Goal: Task Accomplishment & Management: Complete application form

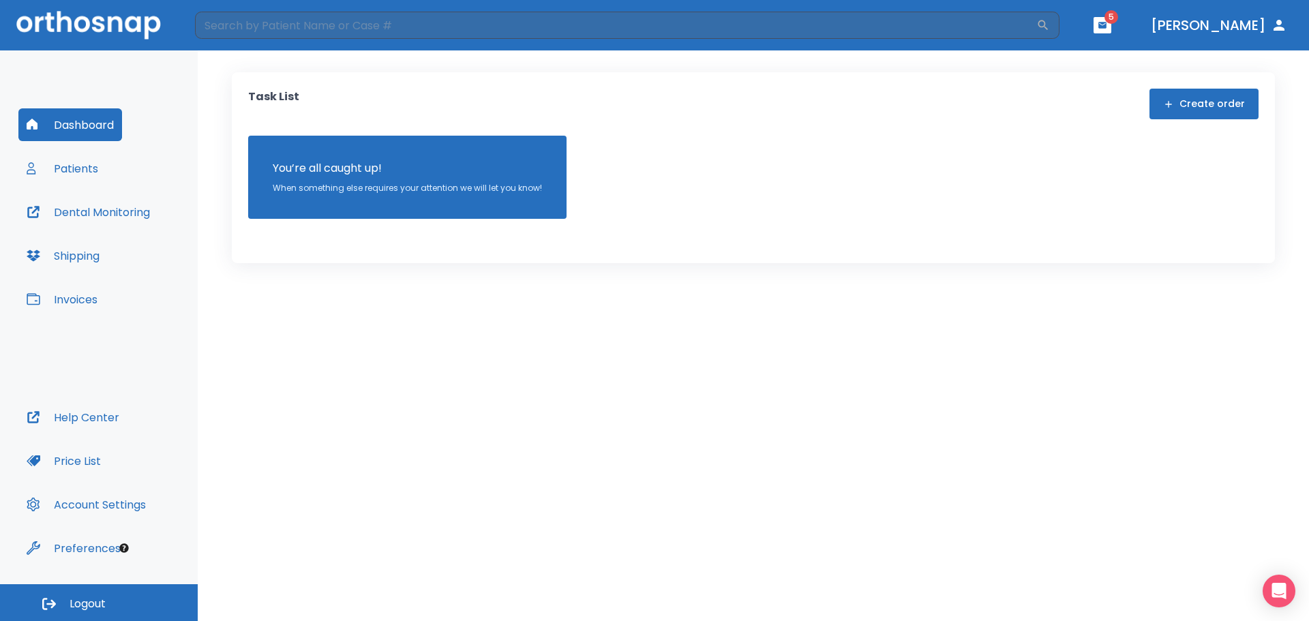
click at [1189, 106] on button "Create order" at bounding box center [1203, 104] width 109 height 31
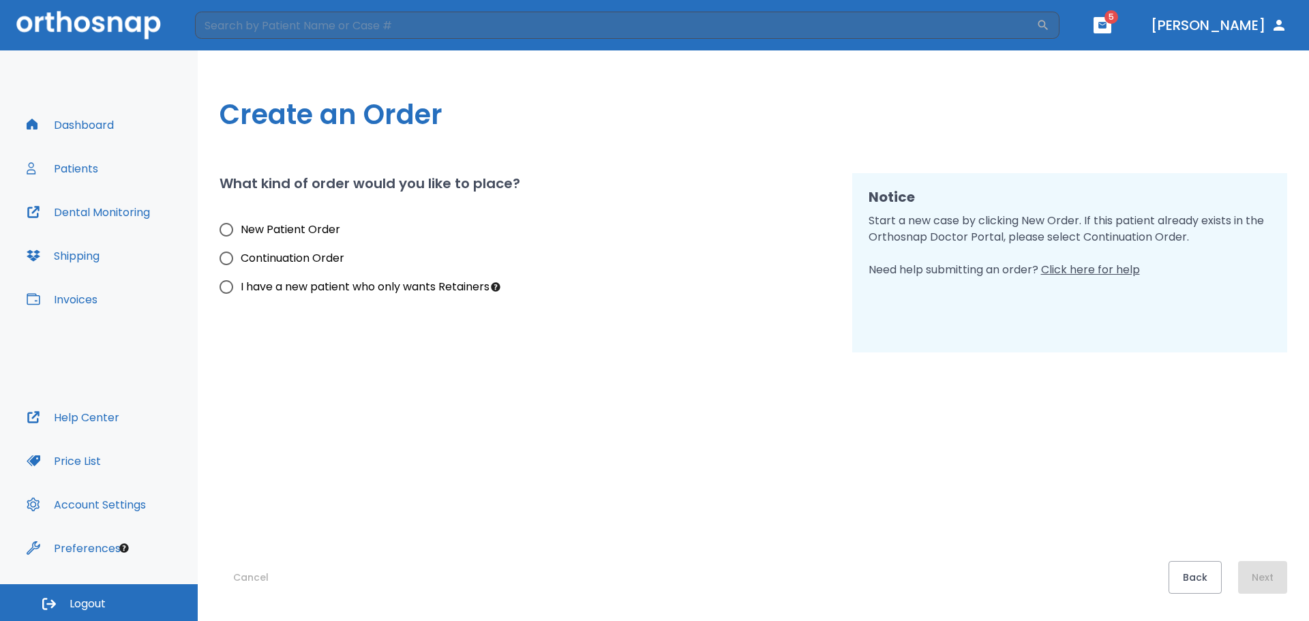
click at [304, 230] on span "New Patient Order" at bounding box center [291, 230] width 100 height 16
click at [241, 230] on input "New Patient Order" at bounding box center [226, 229] width 29 height 29
radio input "true"
click at [1259, 575] on button "Next" at bounding box center [1262, 577] width 49 height 33
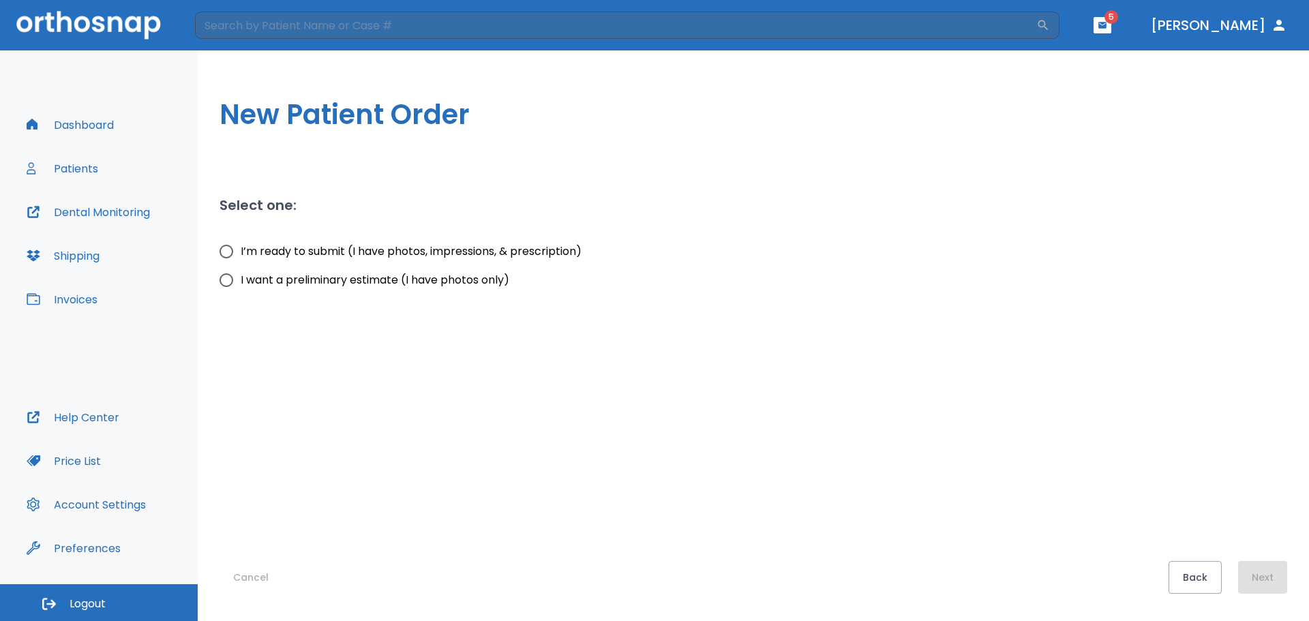
click at [341, 284] on span "I want a preliminary estimate (I have photos only)" at bounding box center [375, 280] width 269 height 16
click at [241, 284] on input "I want a preliminary estimate (I have photos only)" at bounding box center [226, 280] width 29 height 29
radio input "true"
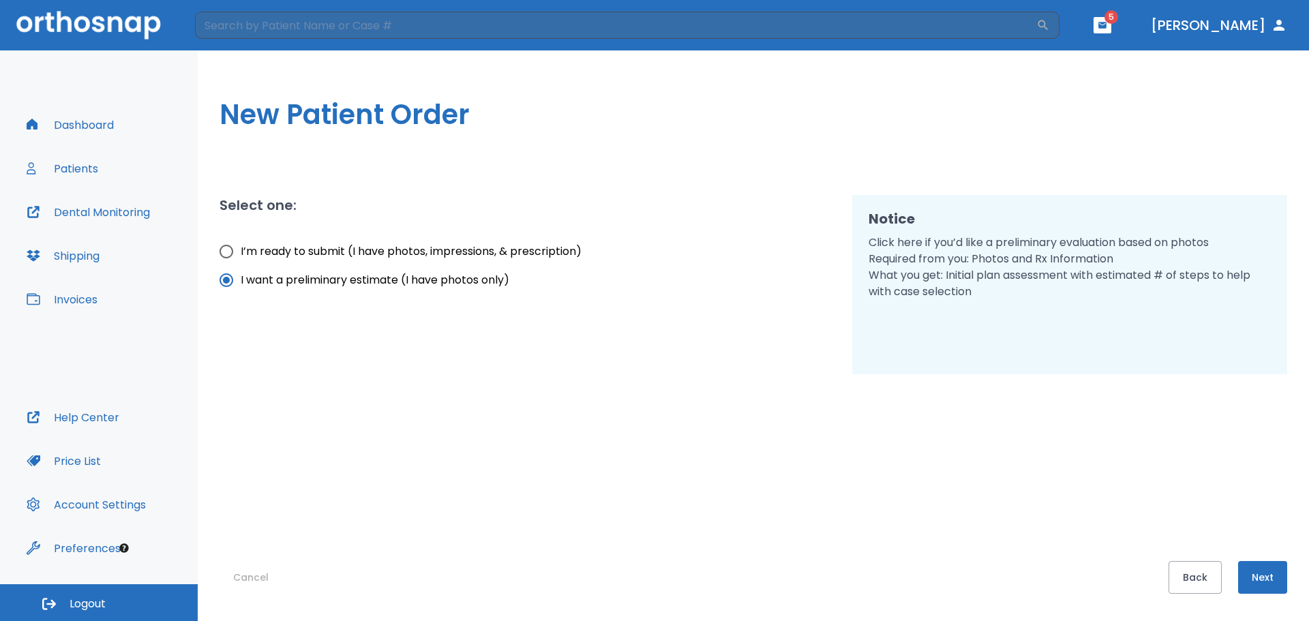
click at [1262, 575] on button "Next" at bounding box center [1262, 577] width 49 height 33
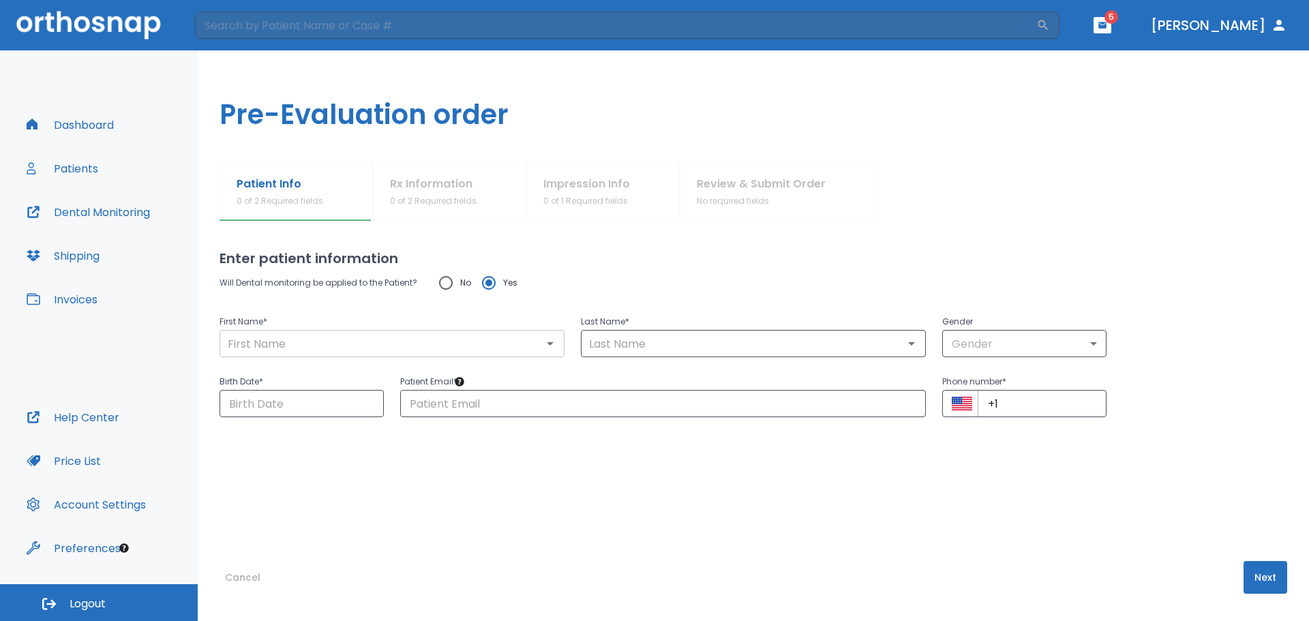
drag, startPoint x: 404, startPoint y: 343, endPoint x: 418, endPoint y: 343, distance: 13.6
click at [404, 343] on input "text" at bounding box center [392, 343] width 337 height 19
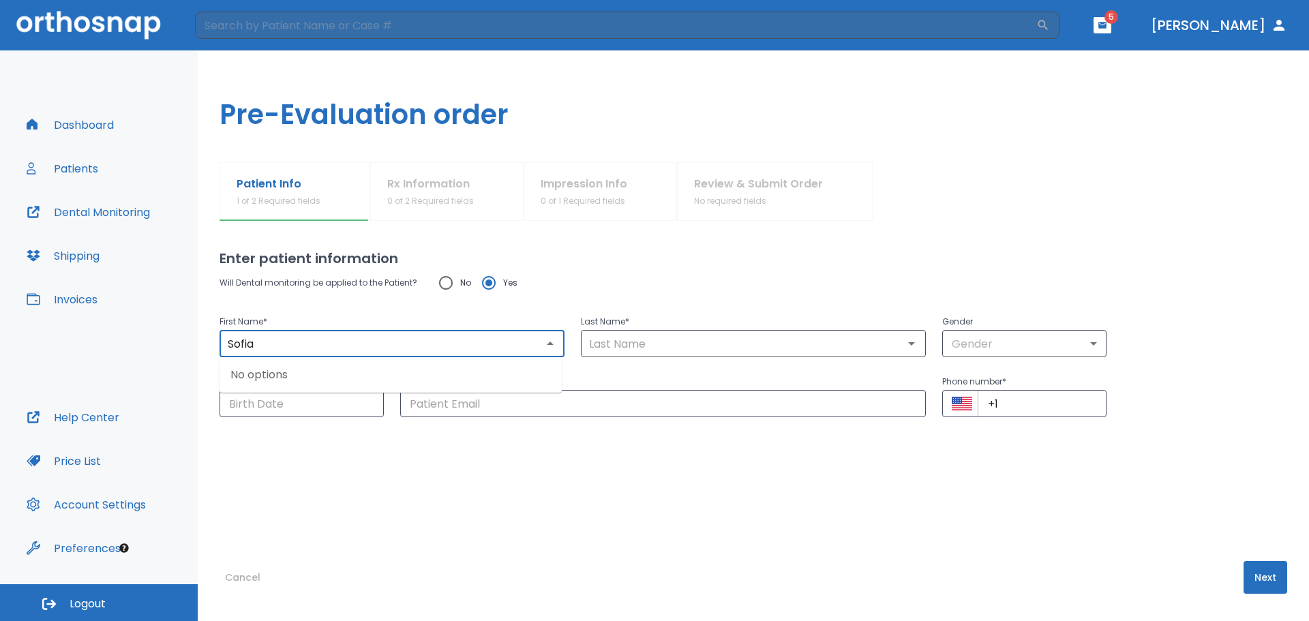
type input "Sofia"
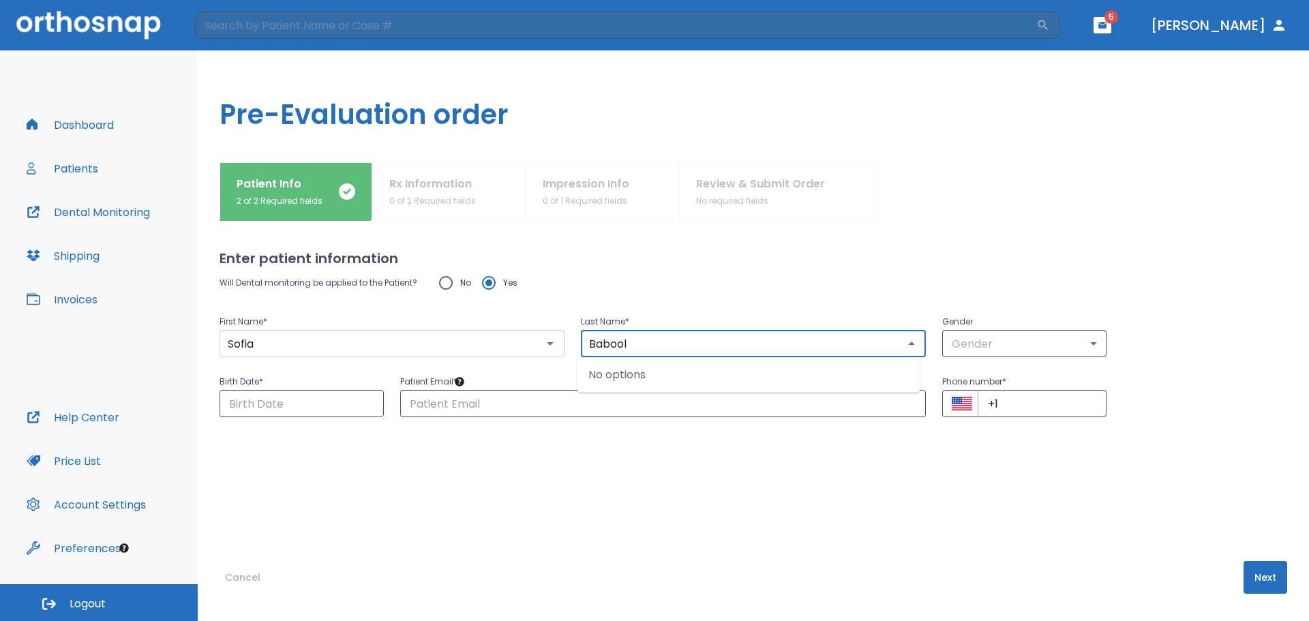
type input "Babool"
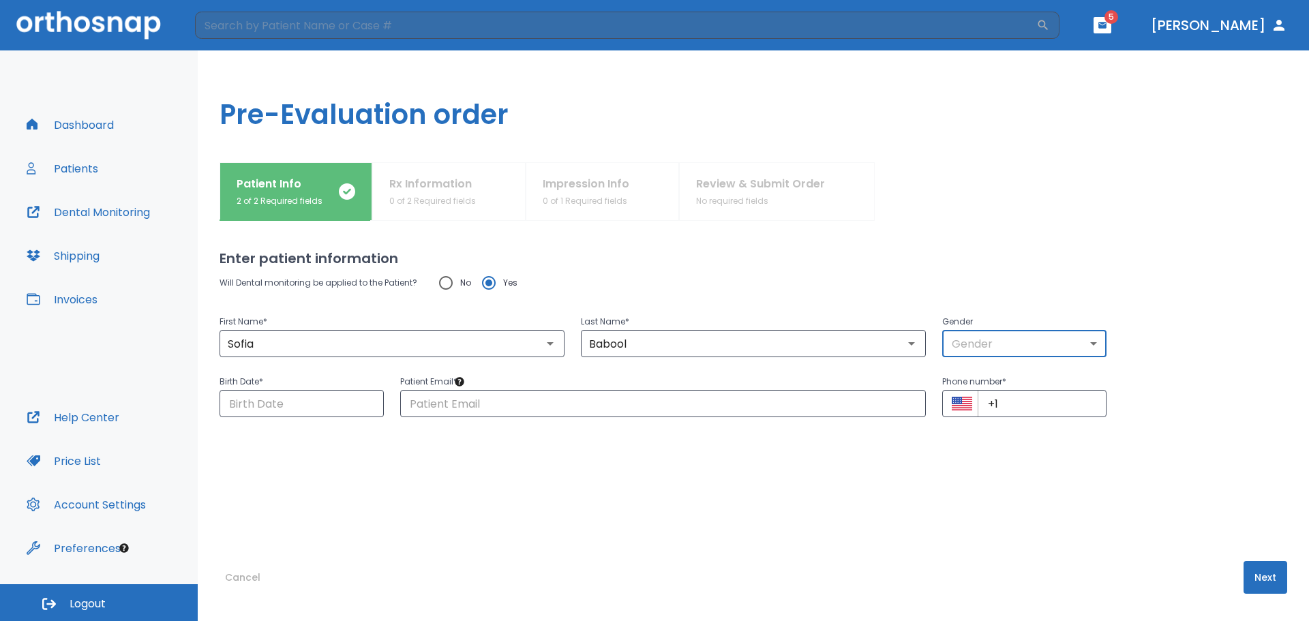
click at [1001, 345] on body "​ 5 [PERSON_NAME] Dashboard Patients Dental Monitoring Shipping Invoices Help C…" at bounding box center [654, 310] width 1309 height 621
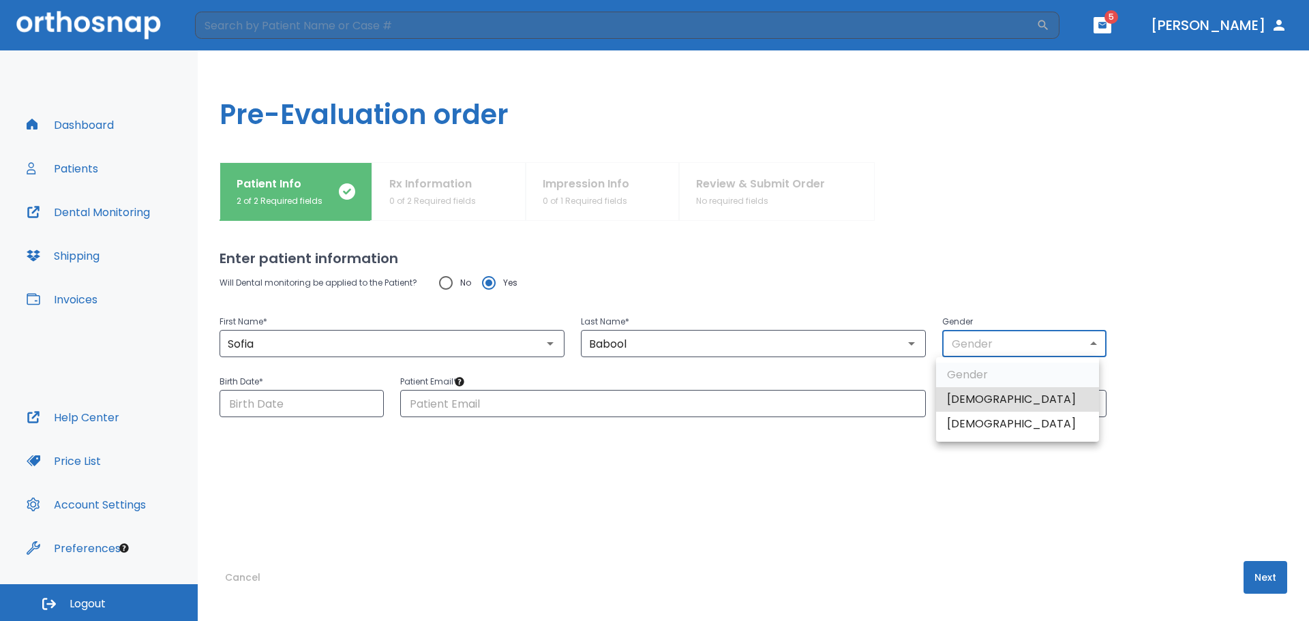
click at [975, 423] on li "[DEMOGRAPHIC_DATA]" at bounding box center [1017, 424] width 163 height 25
type input "0"
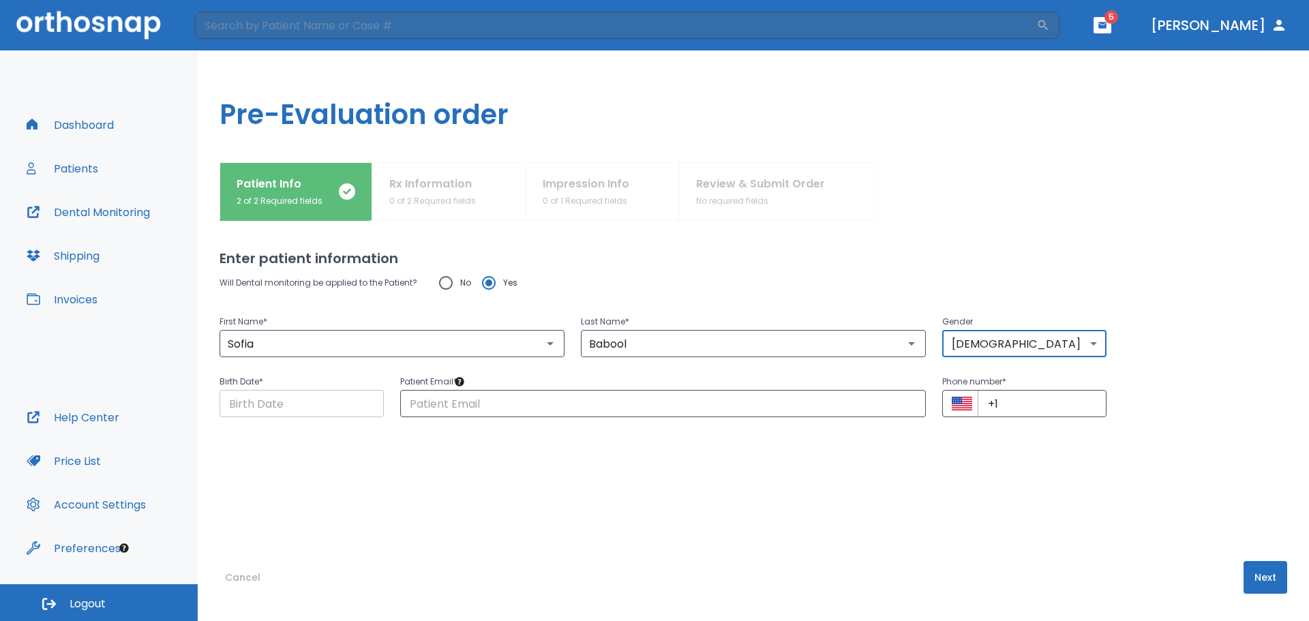
click at [350, 399] on input "Choose date" at bounding box center [301, 403] width 164 height 27
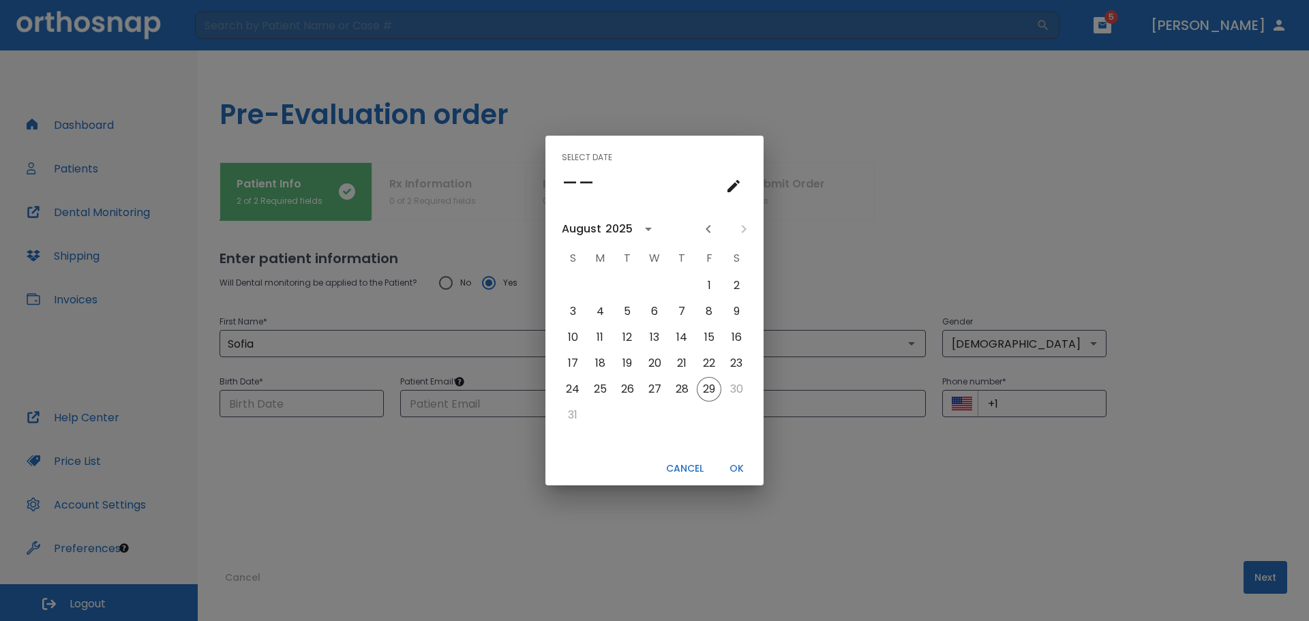
click at [581, 179] on h4 "––" at bounding box center [578, 182] width 33 height 29
click at [689, 470] on button "Cancel" at bounding box center [684, 468] width 48 height 22
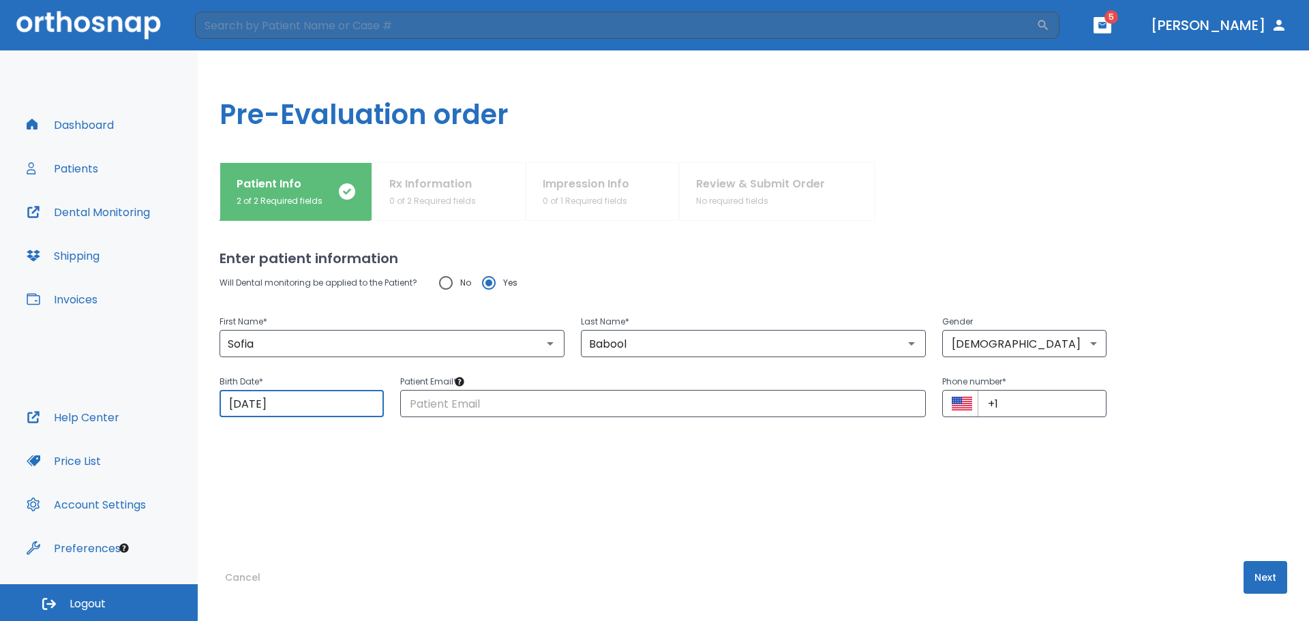
type input "[DATE]"
click at [347, 408] on input "[DATE]" at bounding box center [301, 403] width 164 height 27
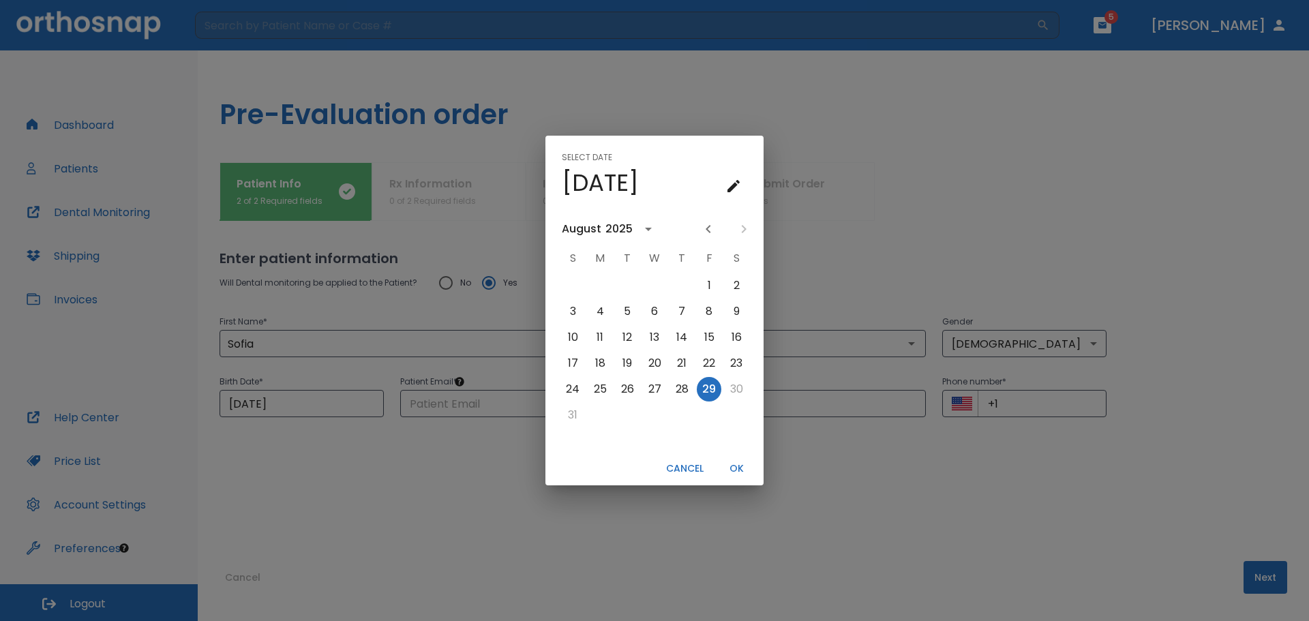
click at [729, 189] on icon "calendar view is open, go to text input view" at bounding box center [733, 186] width 12 height 12
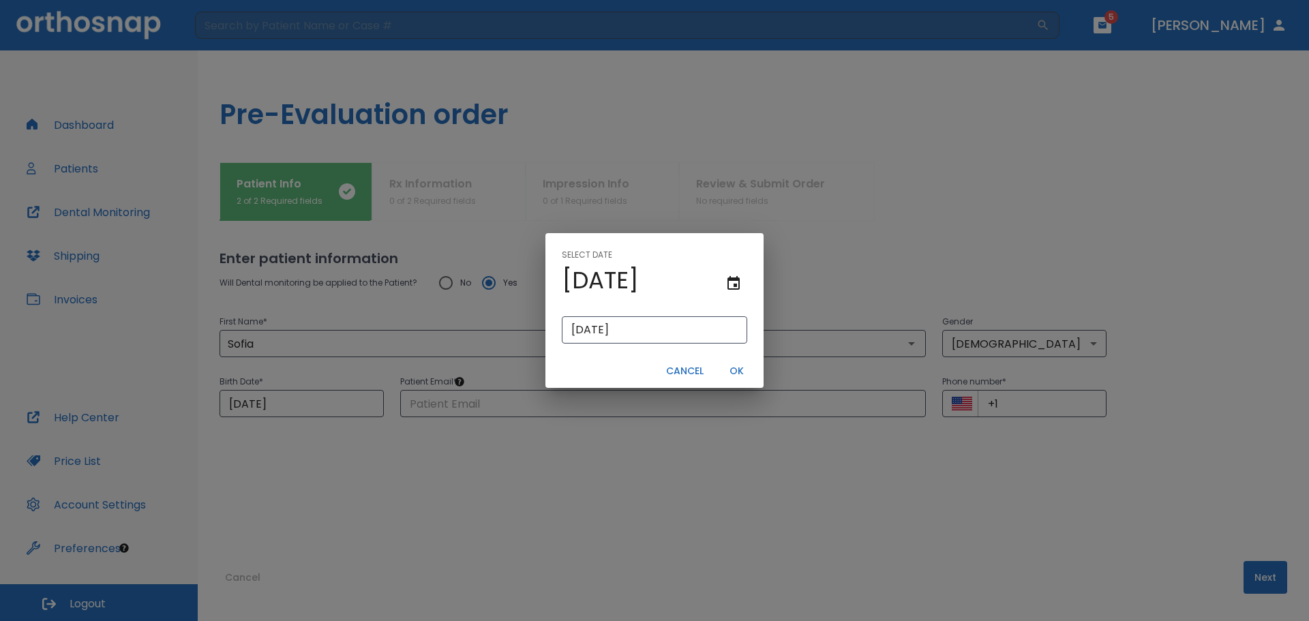
drag, startPoint x: 677, startPoint y: 334, endPoint x: 519, endPoint y: 335, distance: 158.1
click at [519, 335] on div "Select date [DATE] [DATE] ​ Cancel OK" at bounding box center [654, 310] width 1309 height 621
paste input "[DATE]"
type input "[DATE]"
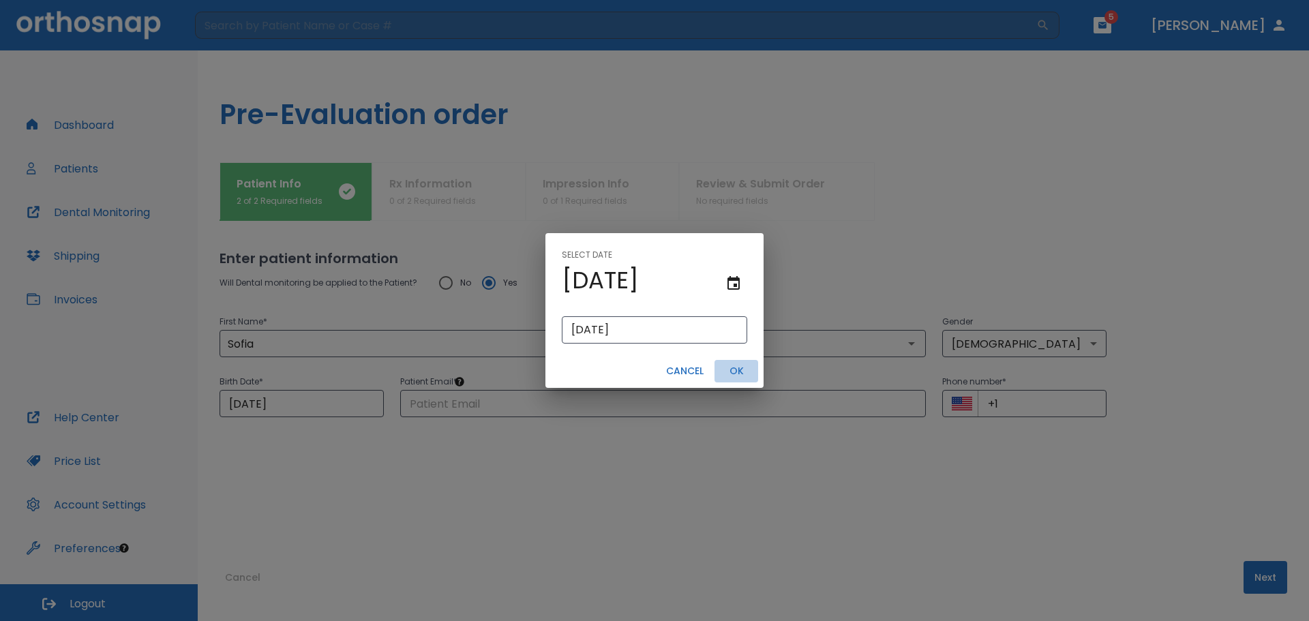
click at [737, 371] on button "OK" at bounding box center [736, 371] width 44 height 22
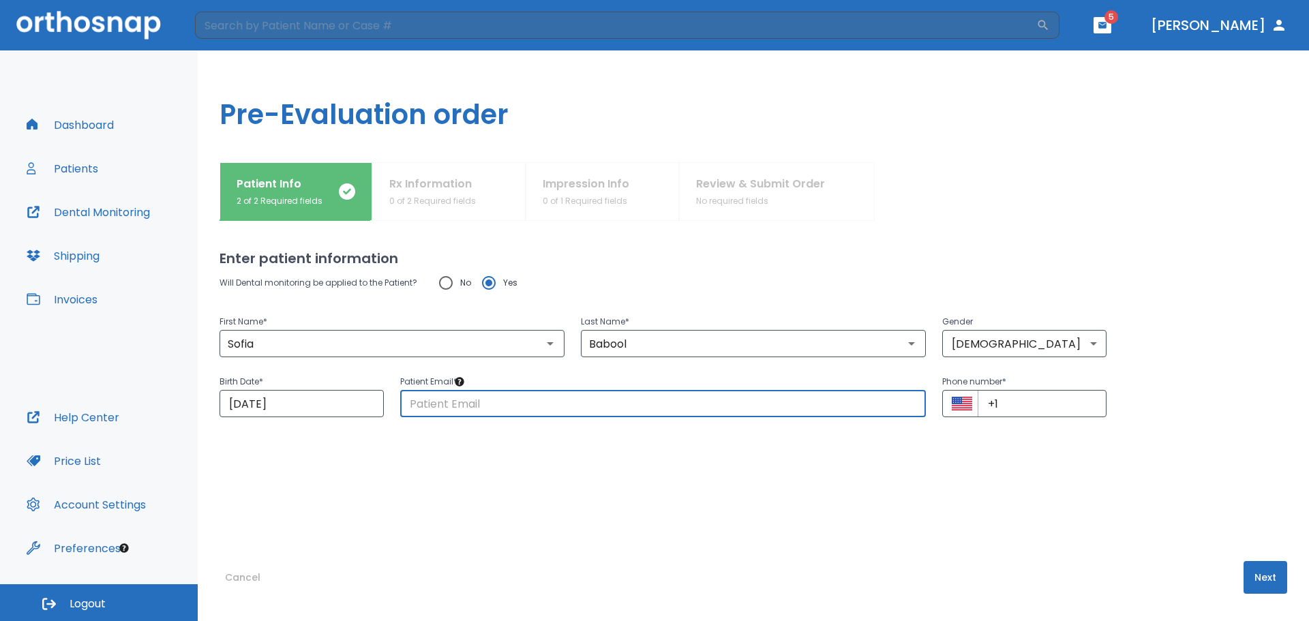
drag, startPoint x: 572, startPoint y: 406, endPoint x: 584, endPoint y: 404, distance: 12.3
click at [572, 406] on input "text" at bounding box center [662, 403] width 525 height 27
paste input "[EMAIL_ADDRESS][DOMAIN_NAME]"
type input "[EMAIL_ADDRESS][DOMAIN_NAME]"
click at [1014, 403] on input "+1" at bounding box center [1041, 403] width 129 height 27
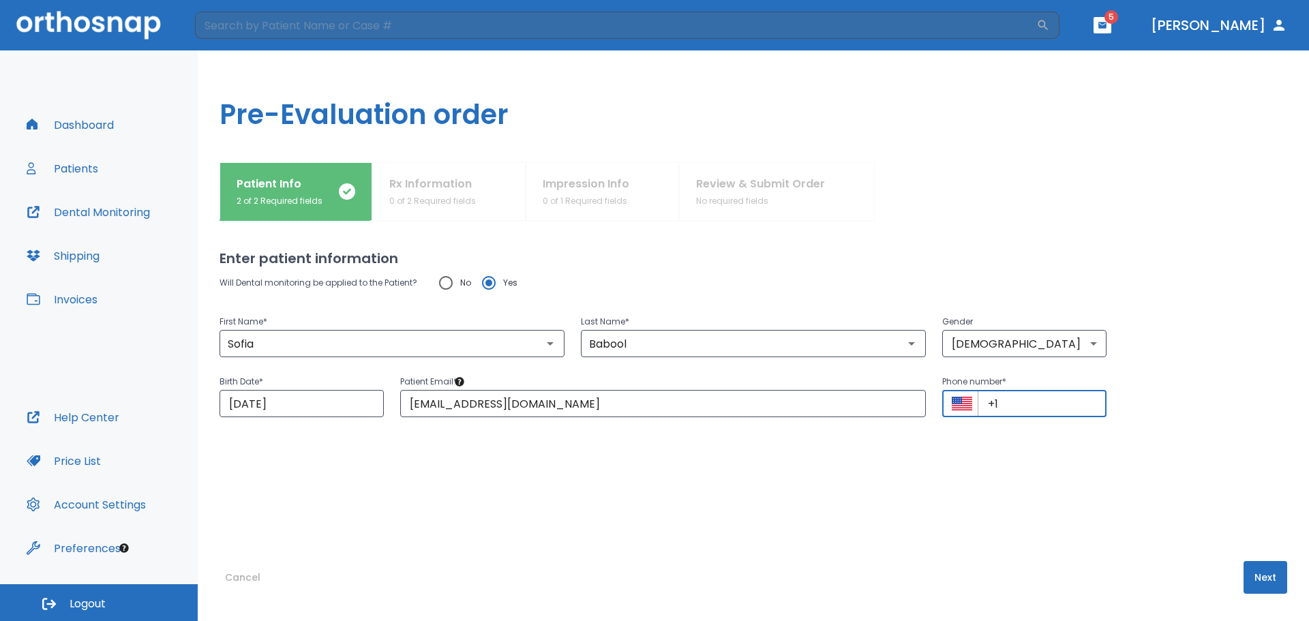
paste input "[PHONE_NUMBER]"
type input "[PHONE_NUMBER]"
click at [1249, 572] on button "Next" at bounding box center [1265, 577] width 44 height 33
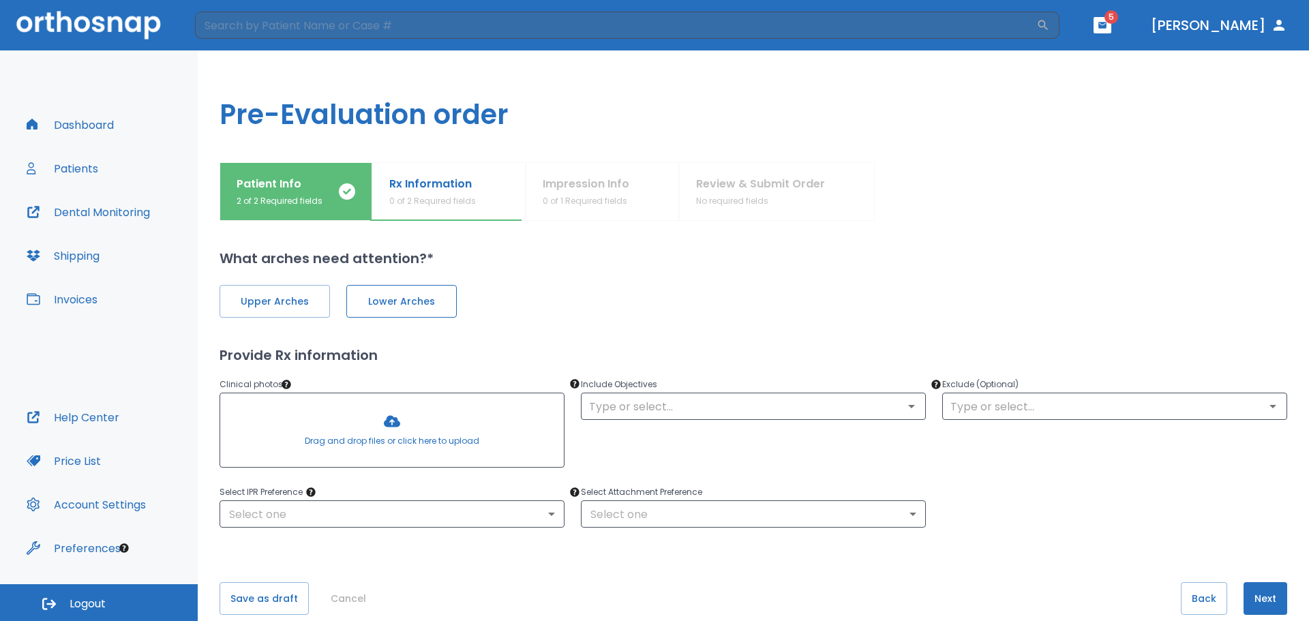
click at [412, 303] on span "Lower Arches" at bounding box center [402, 301] width 82 height 14
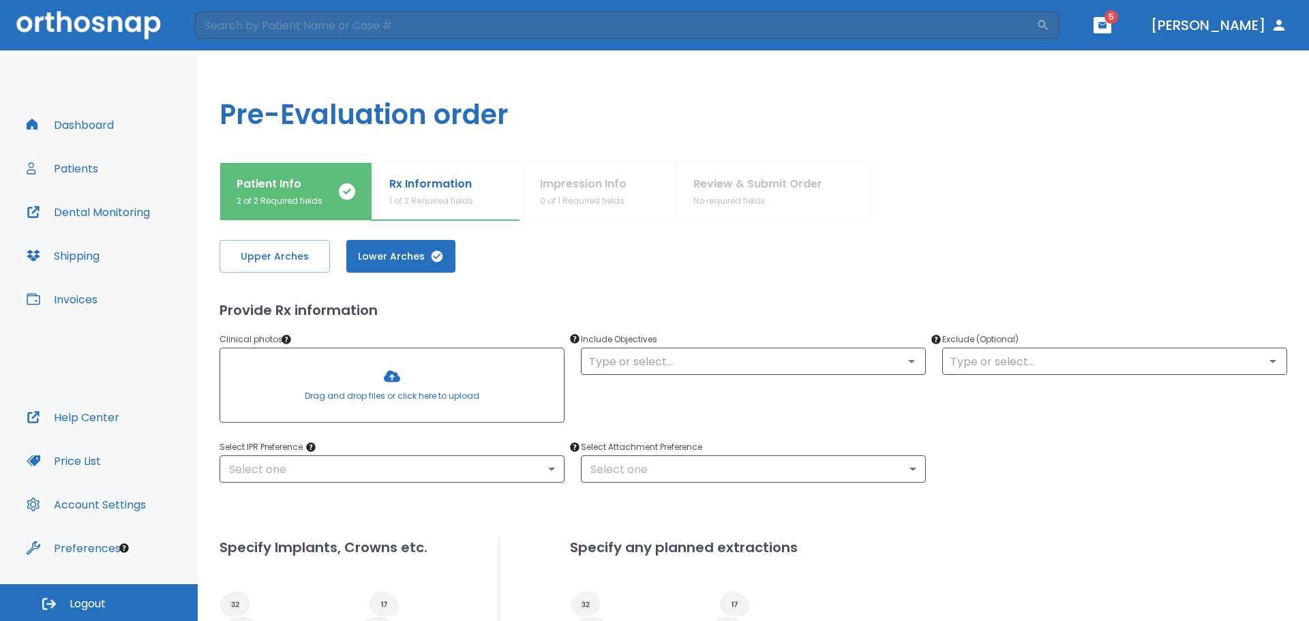
scroll to position [136, 0]
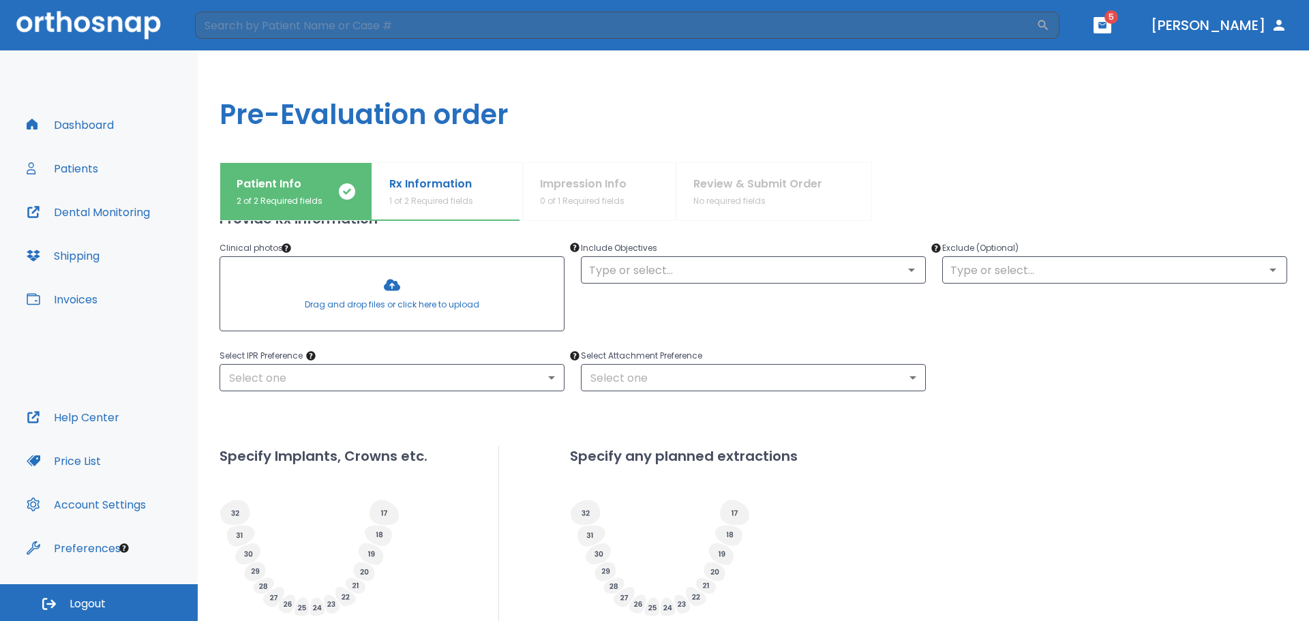
click at [454, 315] on div at bounding box center [391, 294] width 343 height 74
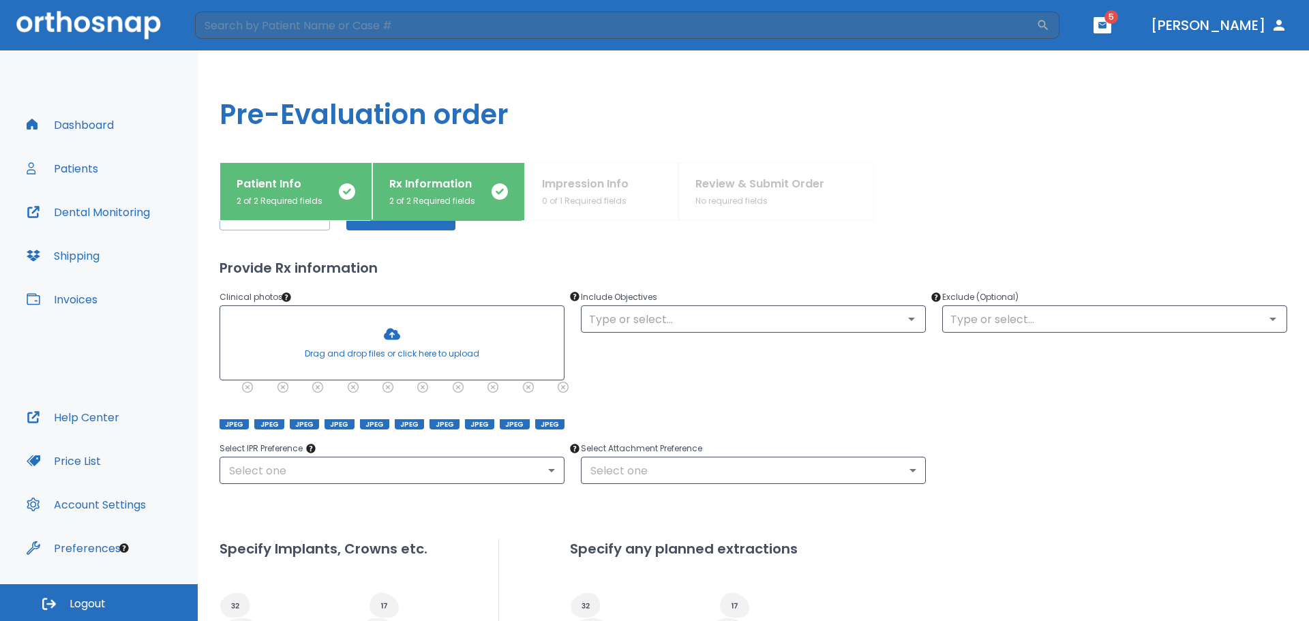
scroll to position [68, 0]
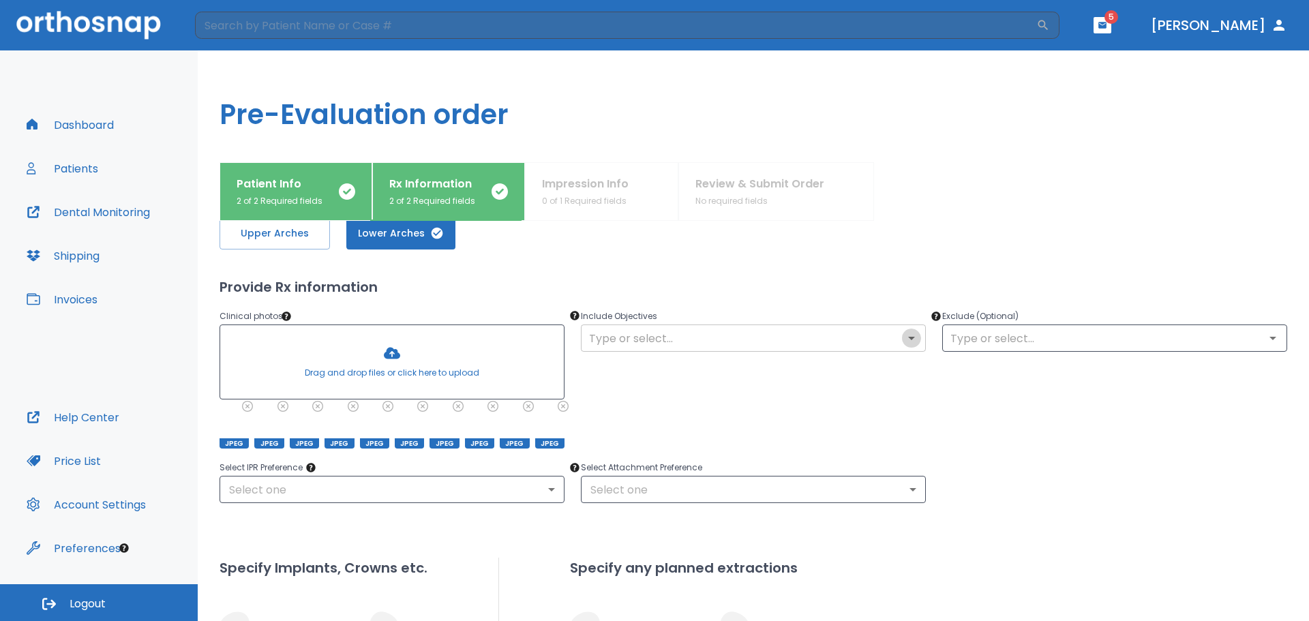
click at [911, 335] on icon "Open" at bounding box center [911, 338] width 16 height 16
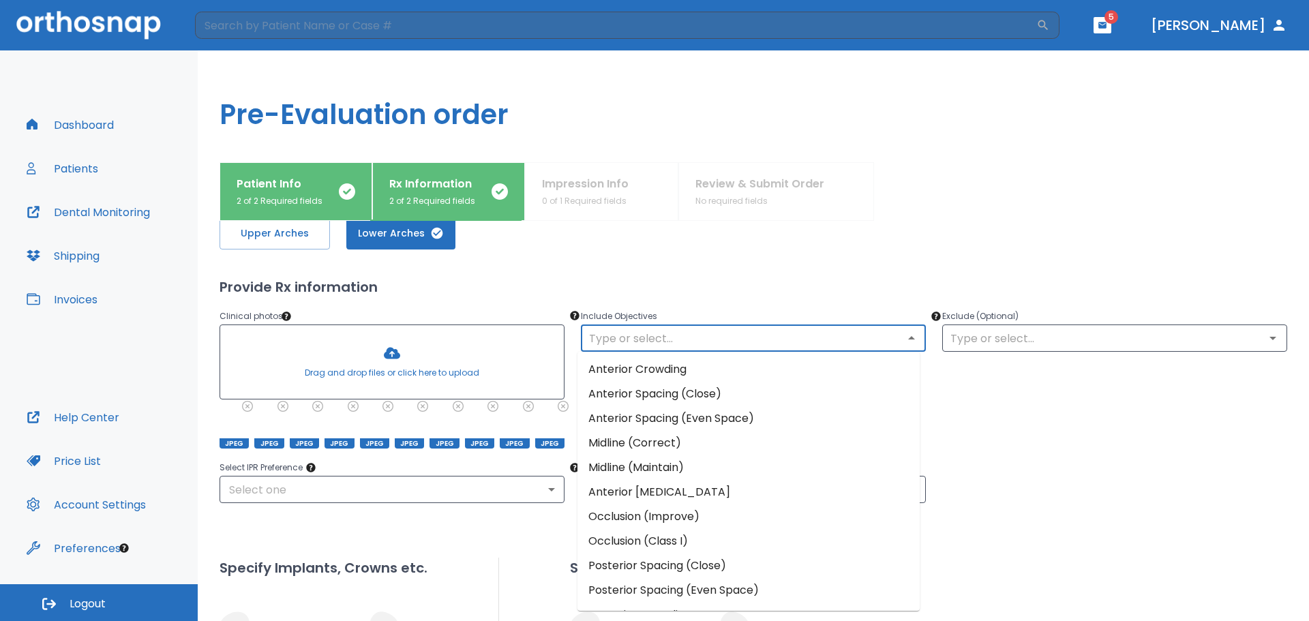
click at [748, 371] on li "Anterior Crowding" at bounding box center [748, 369] width 342 height 25
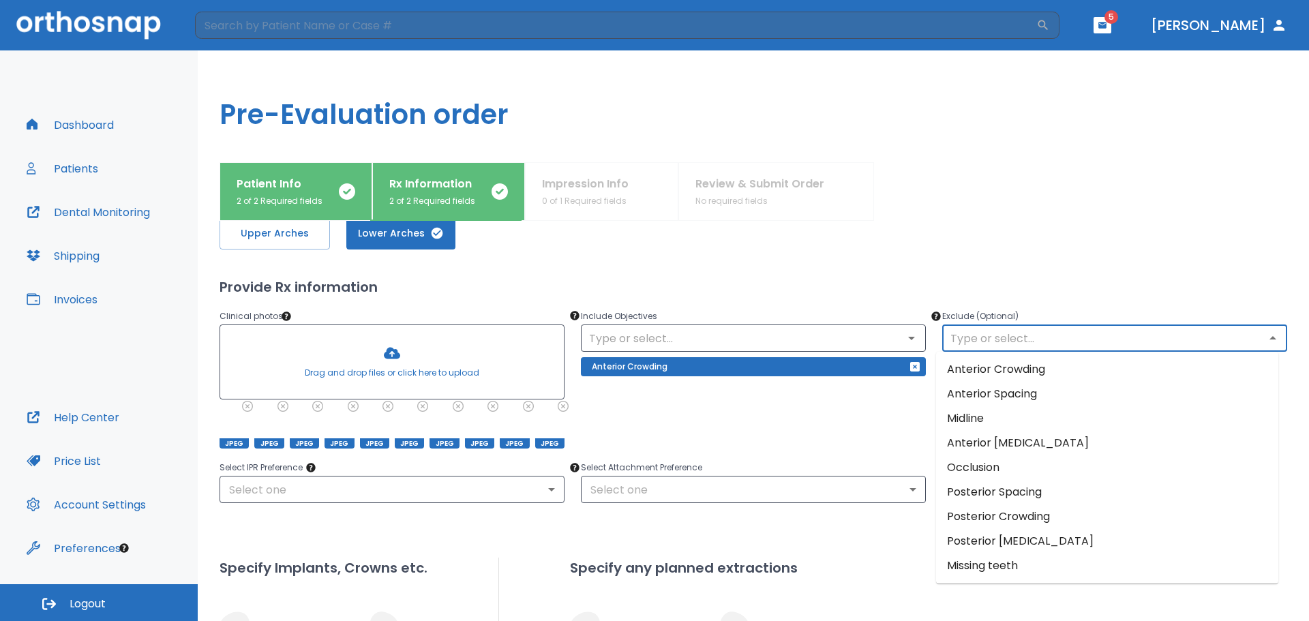
click at [998, 339] on input "text" at bounding box center [1114, 338] width 337 height 19
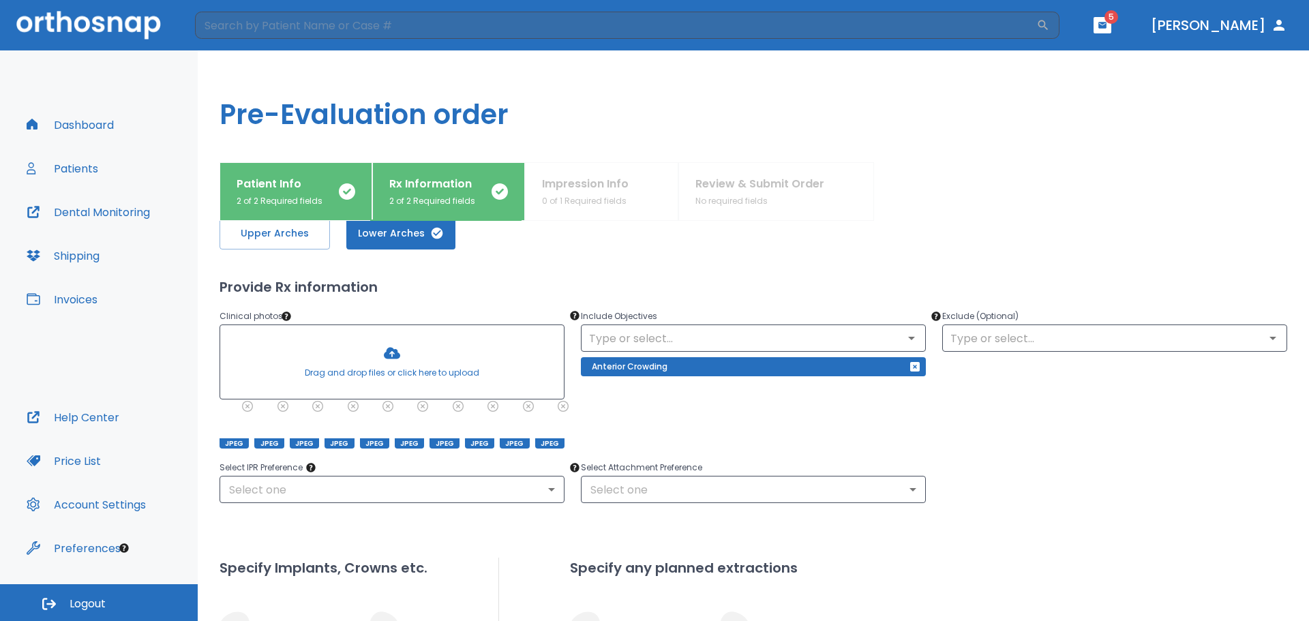
click at [1122, 287] on h2 "Provide Rx information" at bounding box center [752, 287] width 1067 height 20
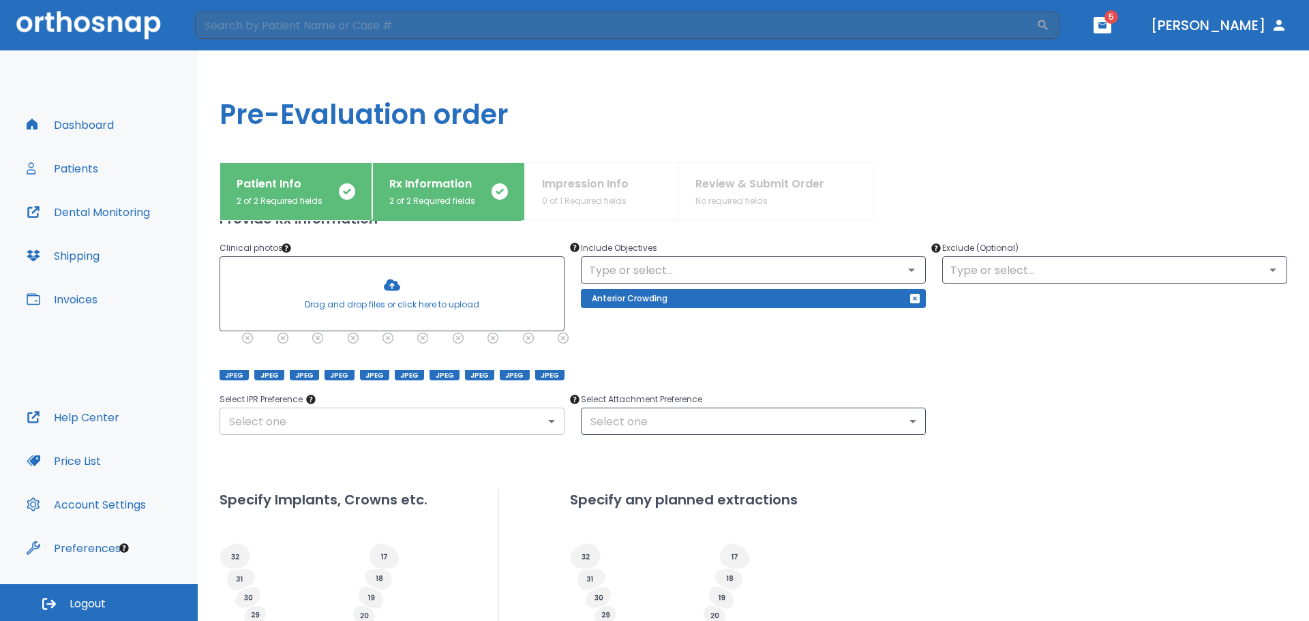
click at [540, 424] on body "​ 5 [PERSON_NAME] Dashboard Patients Dental Monitoring Shipping Invoices Help C…" at bounding box center [654, 310] width 1309 height 621
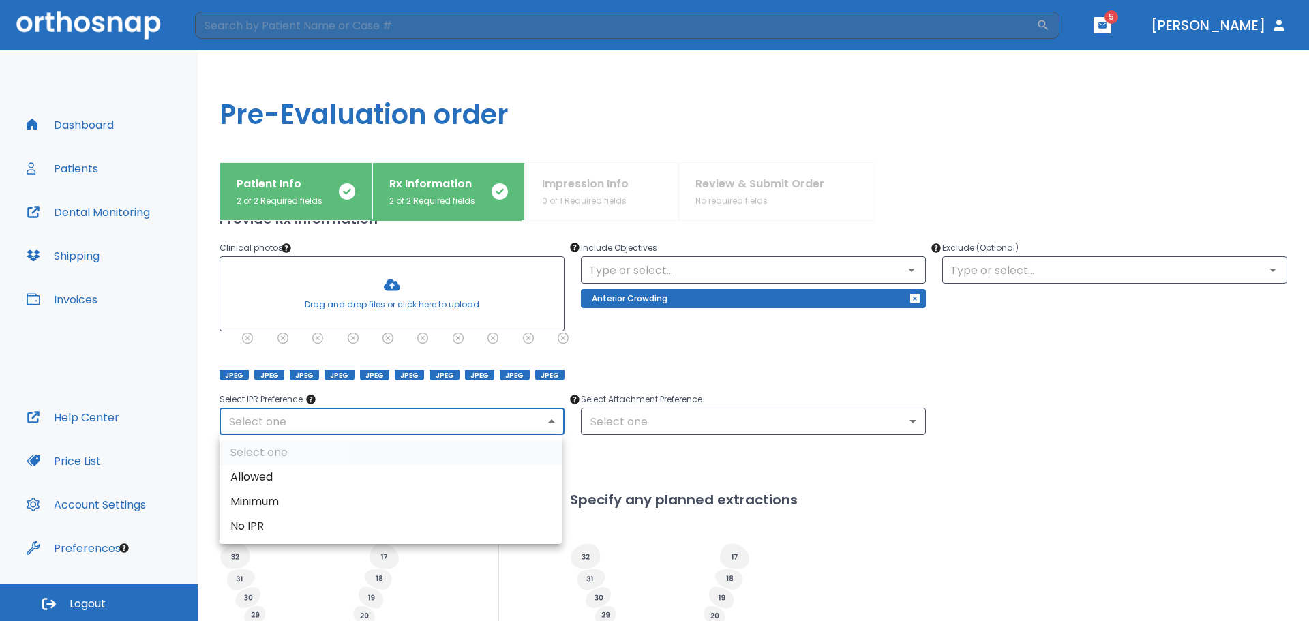
click at [442, 524] on li "No IPR" at bounding box center [390, 526] width 342 height 25
type input "0"
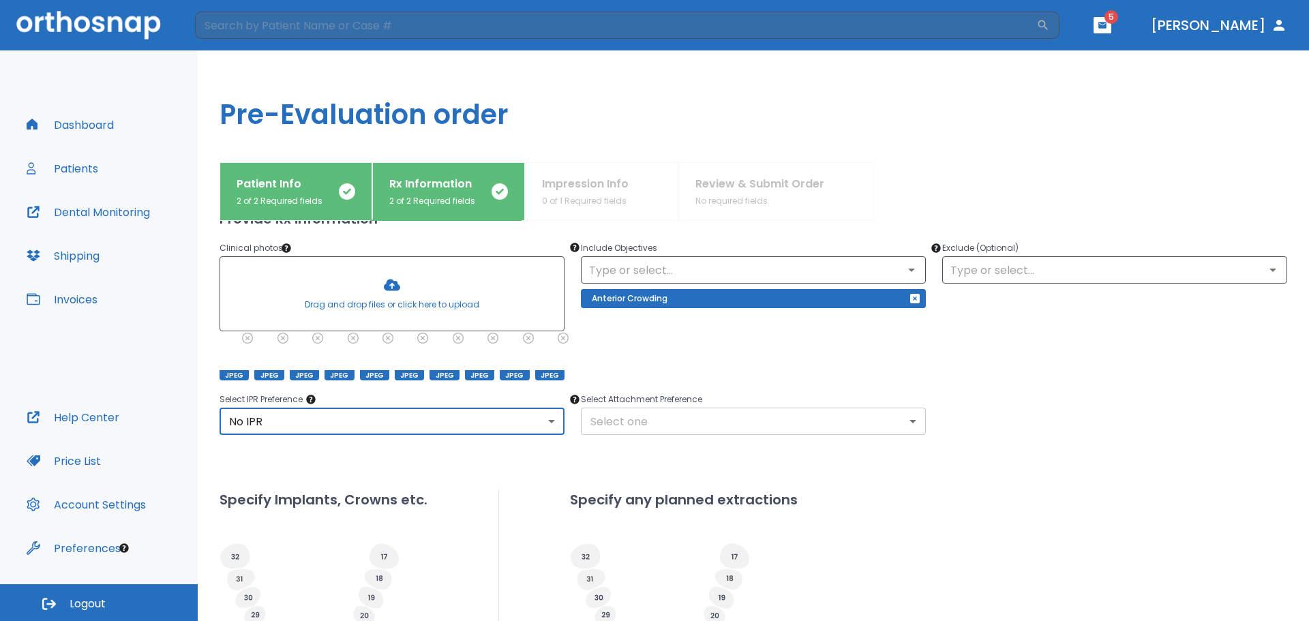
click at [659, 418] on body "​ 5 [PERSON_NAME] Dashboard Patients Dental Monitoring Shipping Invoices Help C…" at bounding box center [654, 310] width 1309 height 621
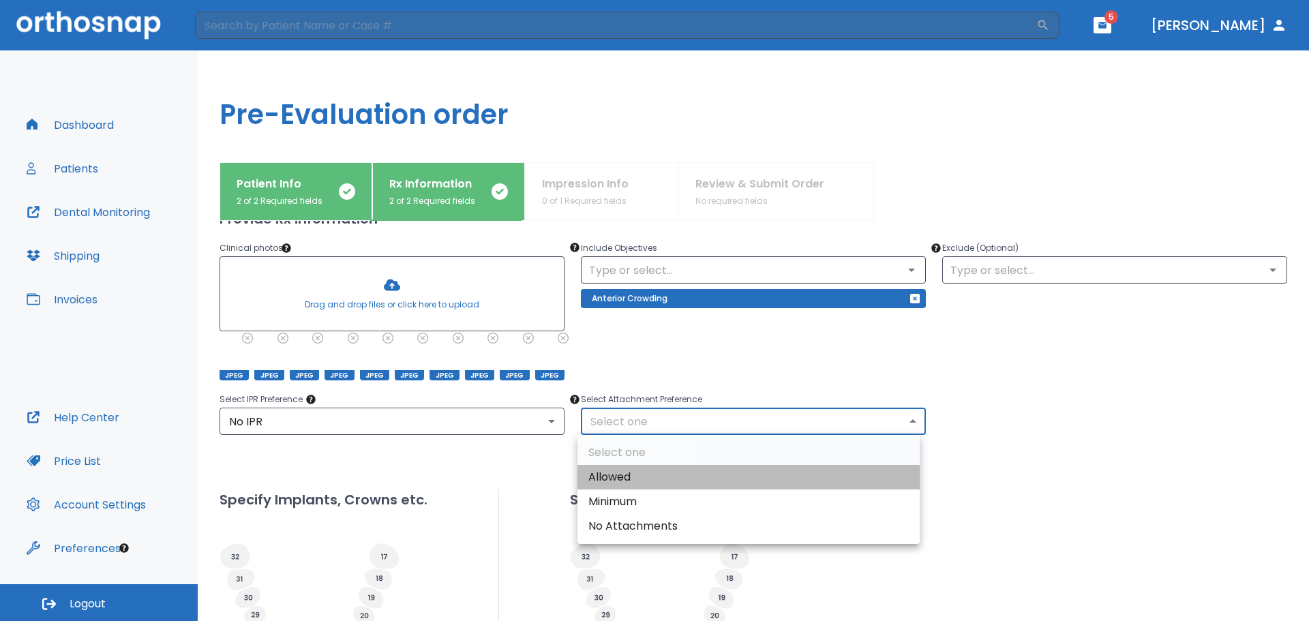
click at [665, 483] on li "Allowed" at bounding box center [748, 477] width 342 height 25
type input "1"
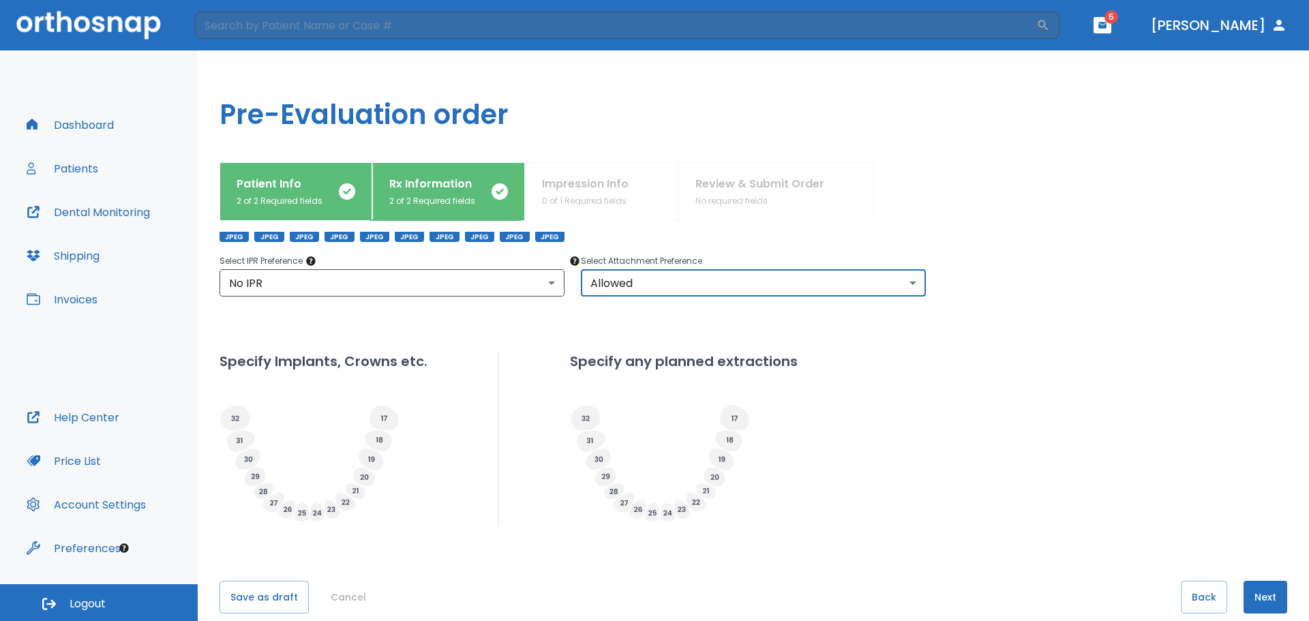
scroll to position [294, 0]
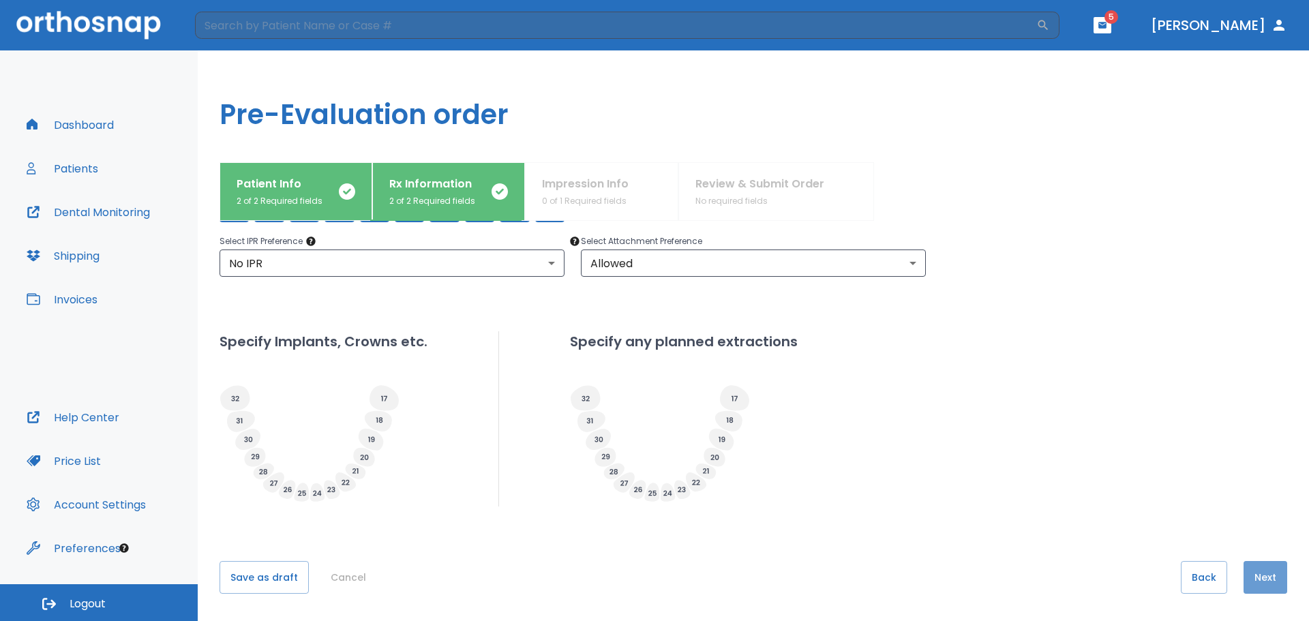
click at [1268, 575] on button "Next" at bounding box center [1265, 577] width 44 height 33
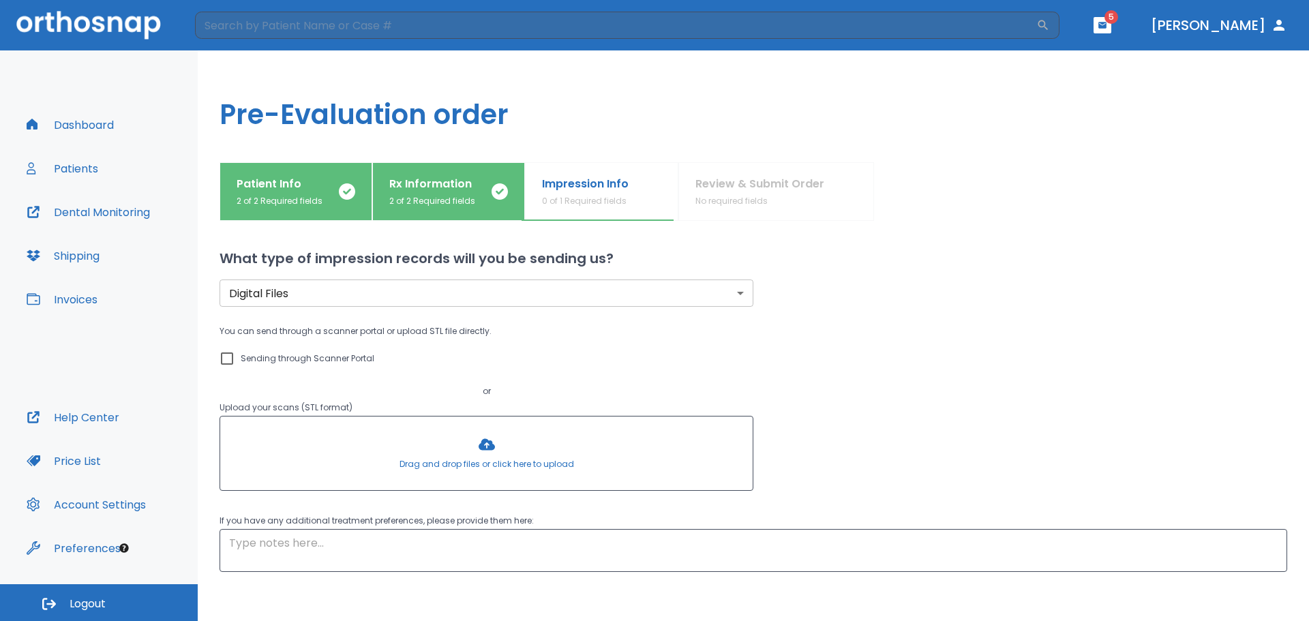
click at [735, 296] on body "​ 5 [PERSON_NAME] Dashboard Patients Dental Monitoring Shipping Invoices Help C…" at bounding box center [654, 310] width 1309 height 621
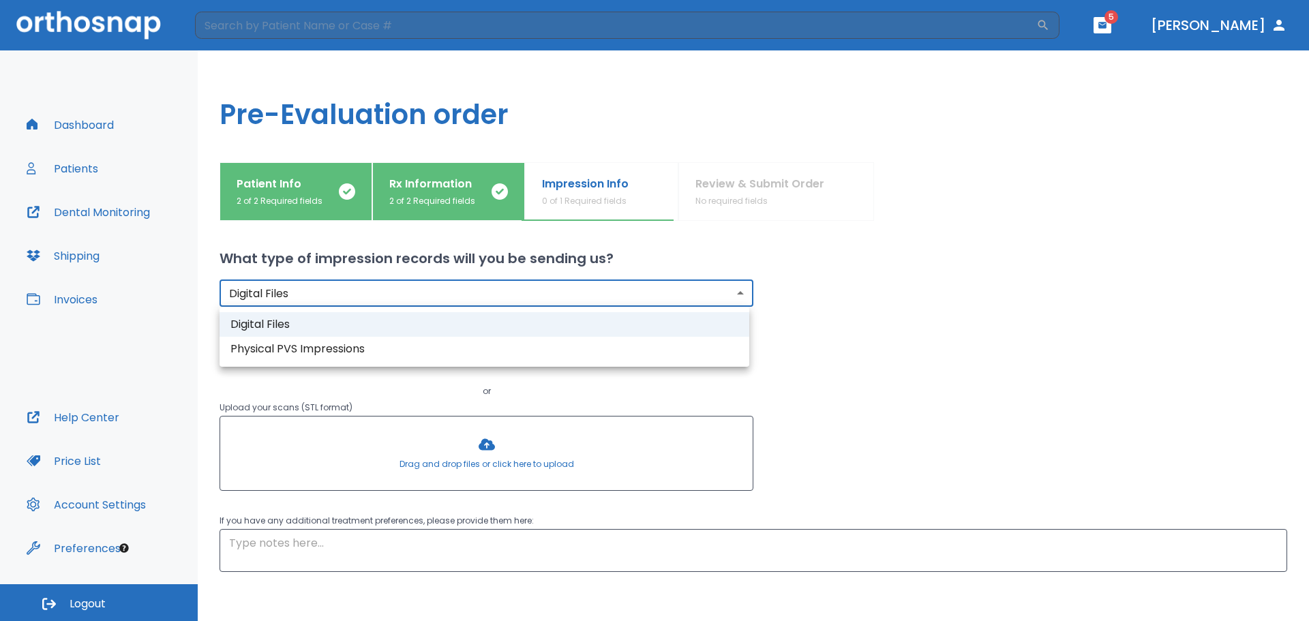
click at [735, 296] on div at bounding box center [654, 310] width 1309 height 621
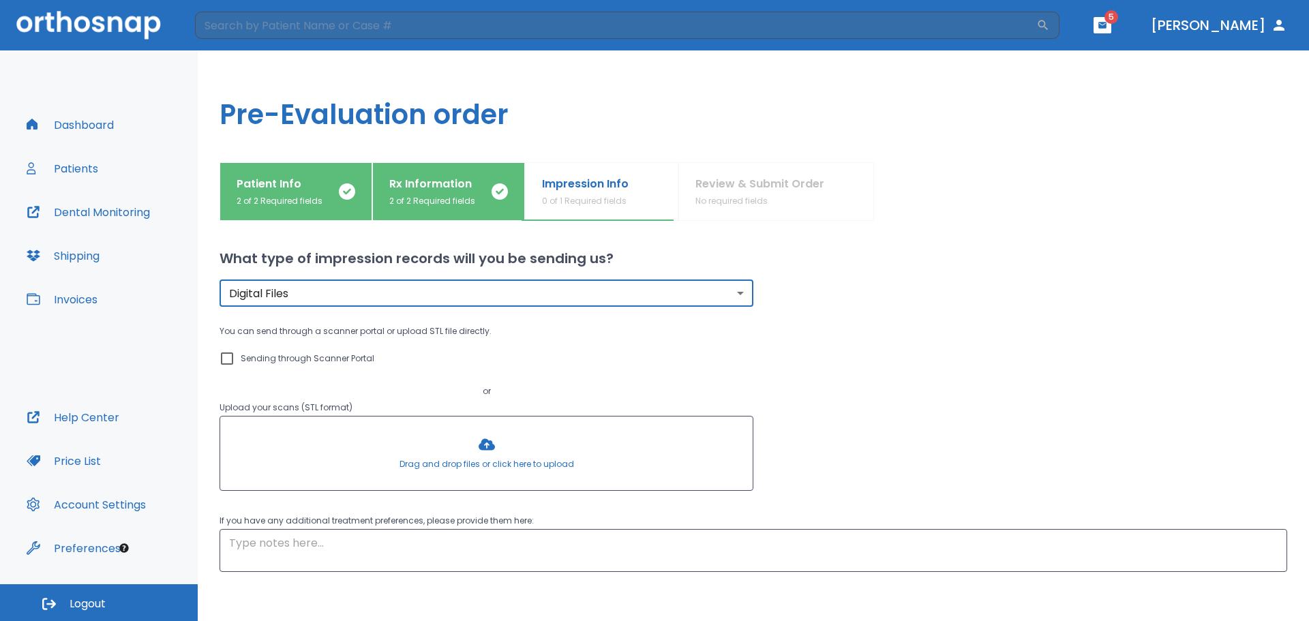
click at [232, 363] on input "Sending through Scanner Portal" at bounding box center [227, 358] width 16 height 16
checkbox input "true"
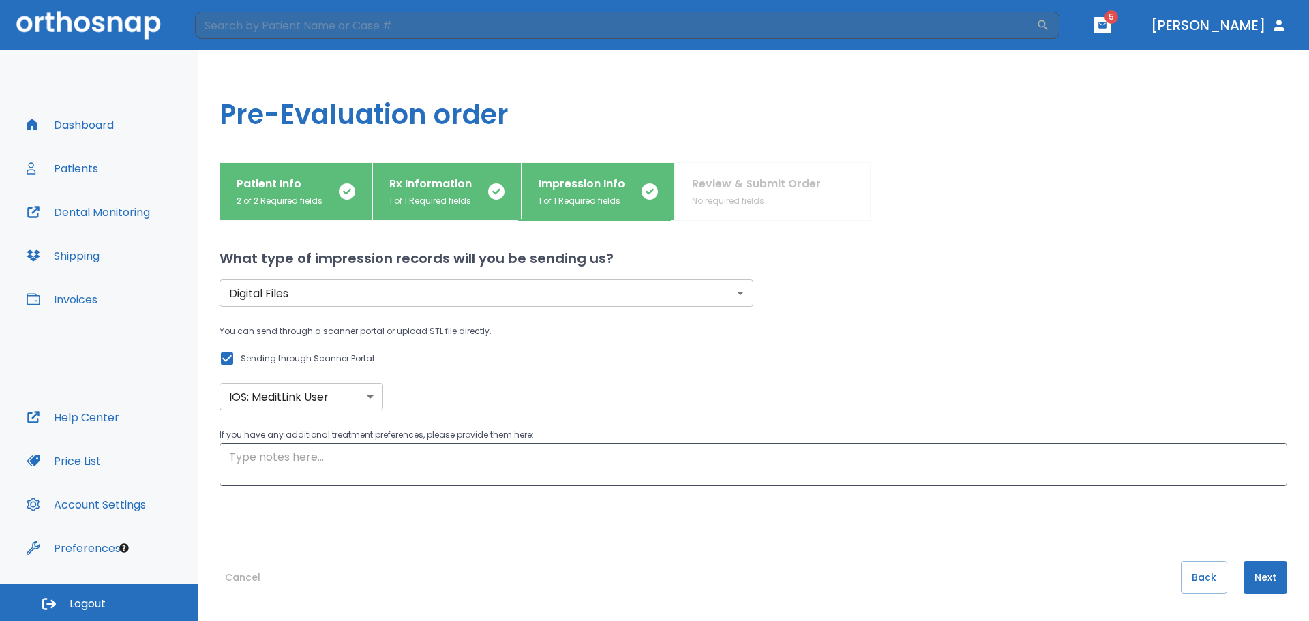
click at [375, 401] on body "​ 5 [PERSON_NAME] Dashboard Patients Dental Monitoring Shipping Invoices Help C…" at bounding box center [654, 310] width 1309 height 621
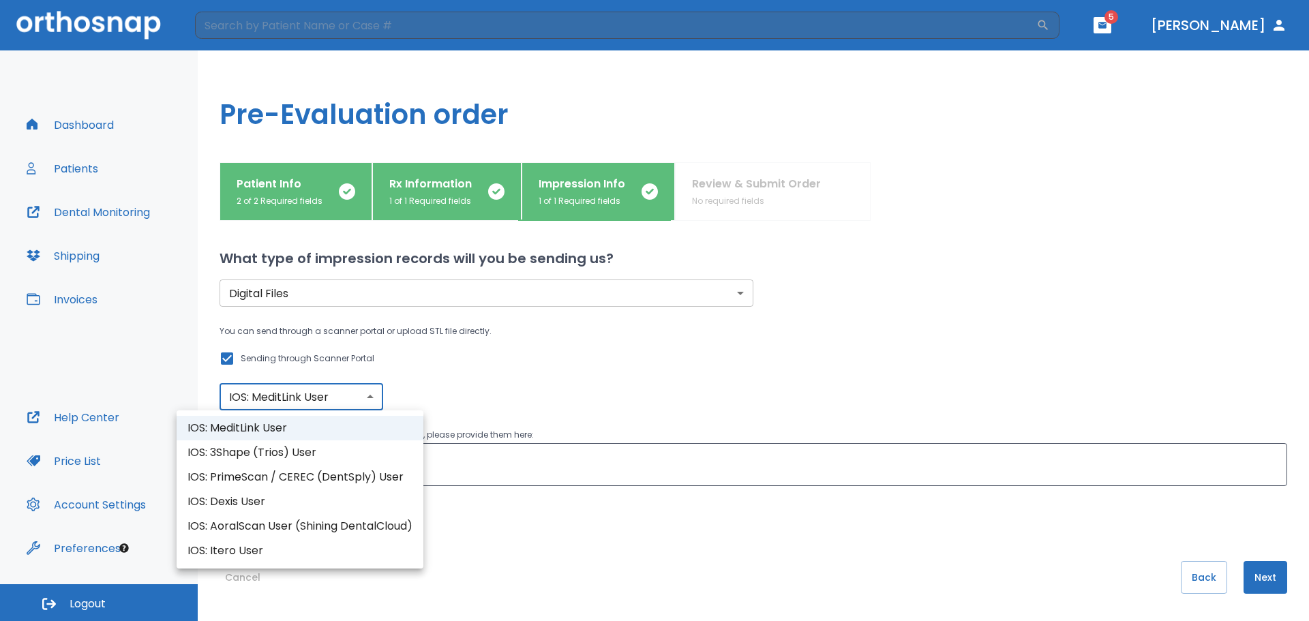
click at [299, 425] on li "IOS: MeditLink User" at bounding box center [300, 428] width 247 height 25
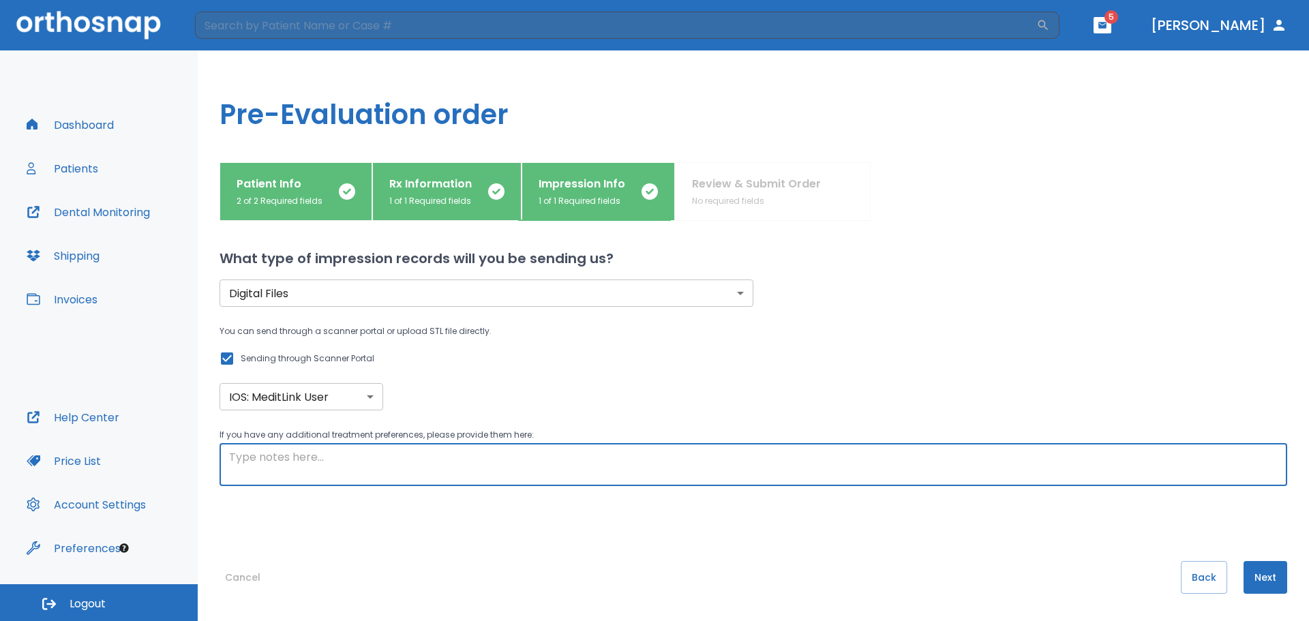
click at [472, 467] on textarea at bounding box center [753, 464] width 1048 height 31
type textarea "Pt has lower 3rd molars, but does not want to extract them for now."
click at [1258, 583] on button "Next" at bounding box center [1265, 577] width 44 height 33
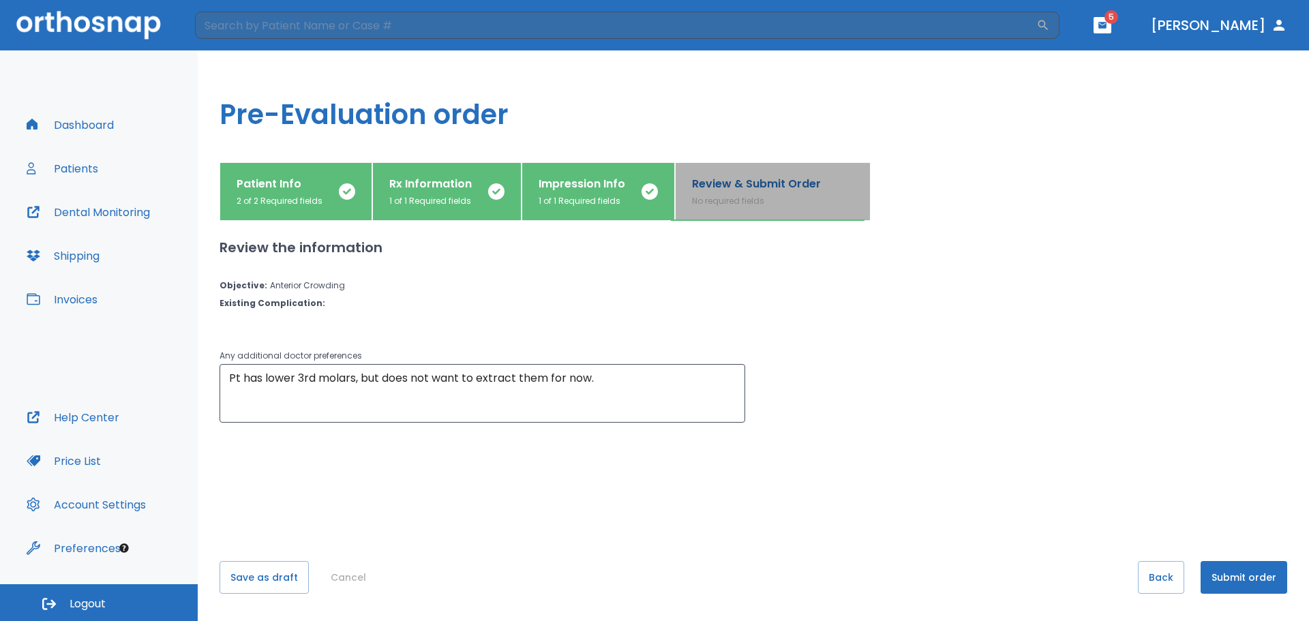
click at [776, 194] on div "Review & Submit Order No required fields" at bounding box center [756, 191] width 129 height 31
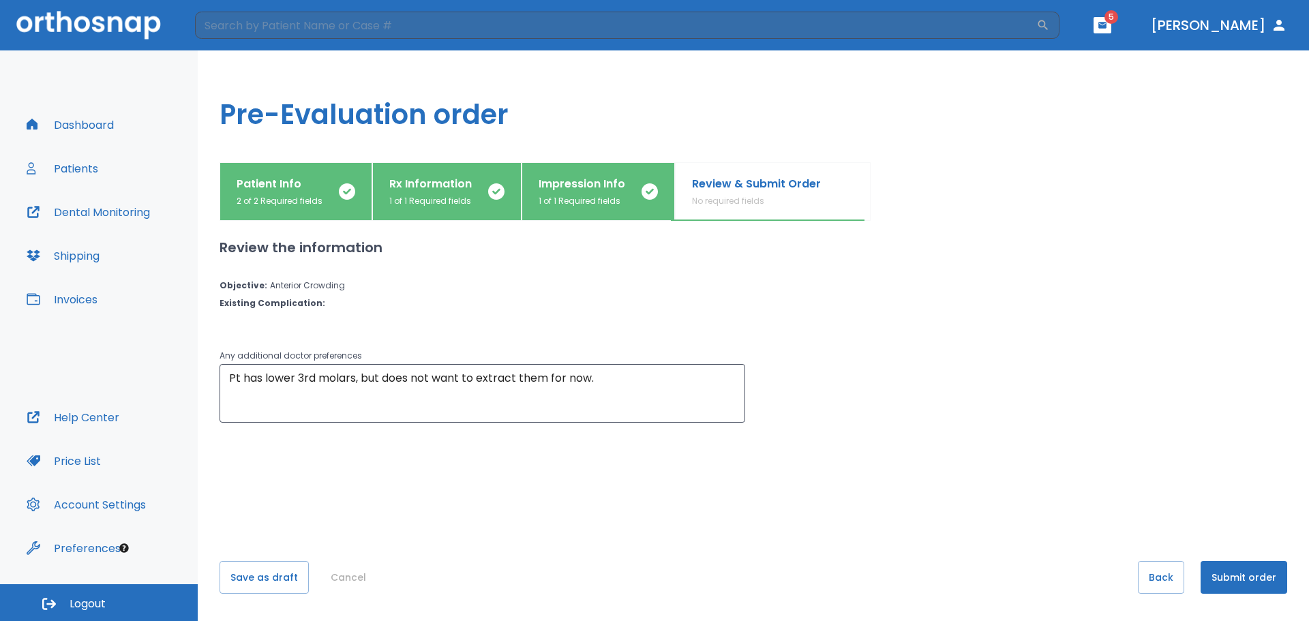
click at [1251, 572] on button "Submit order" at bounding box center [1243, 577] width 87 height 33
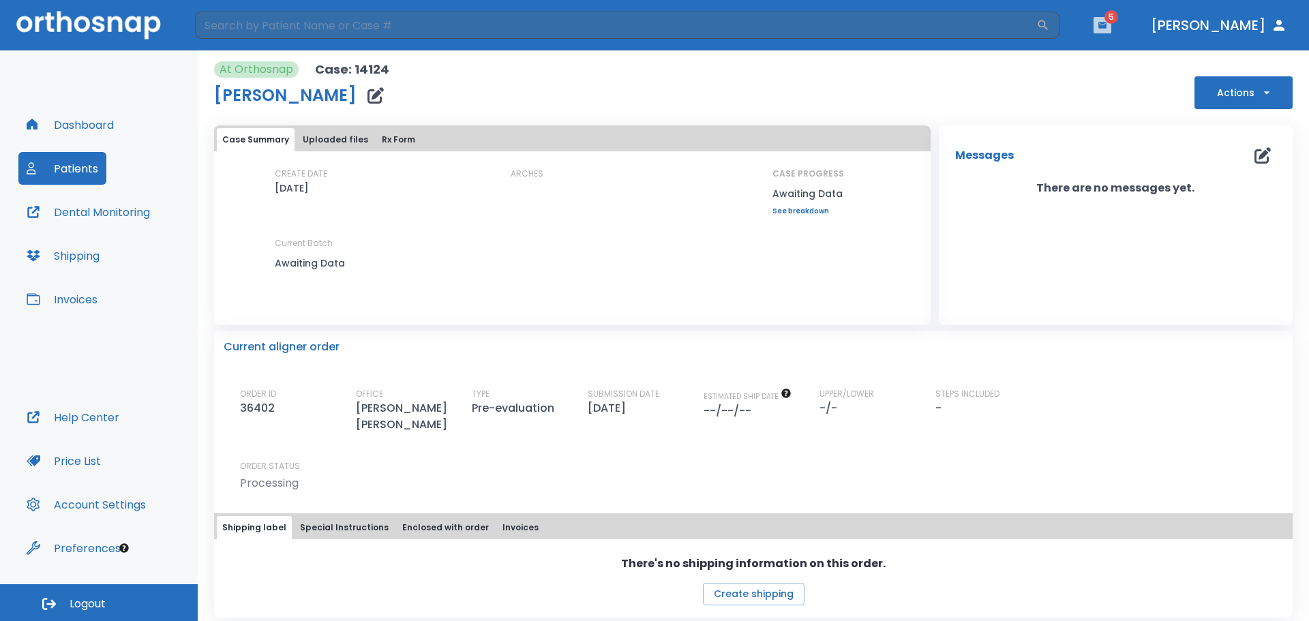
click at [1111, 20] on button "button" at bounding box center [1102, 25] width 18 height 16
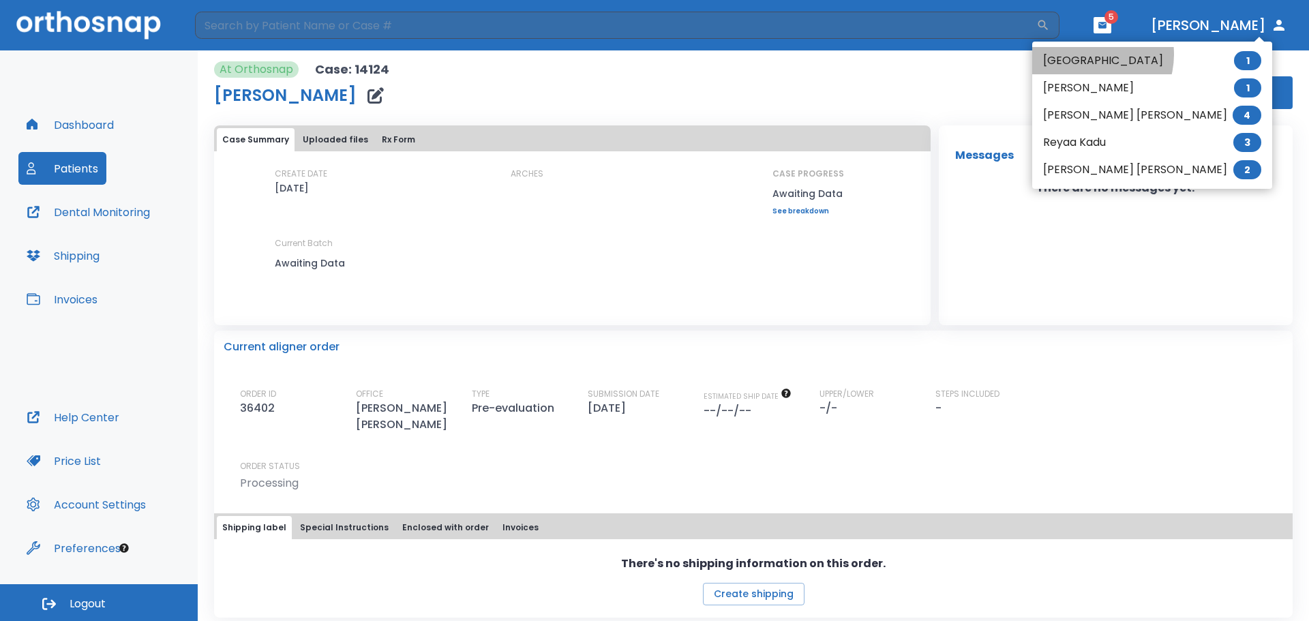
click at [1088, 55] on li "[GEOGRAPHIC_DATA] 1" at bounding box center [1152, 60] width 240 height 27
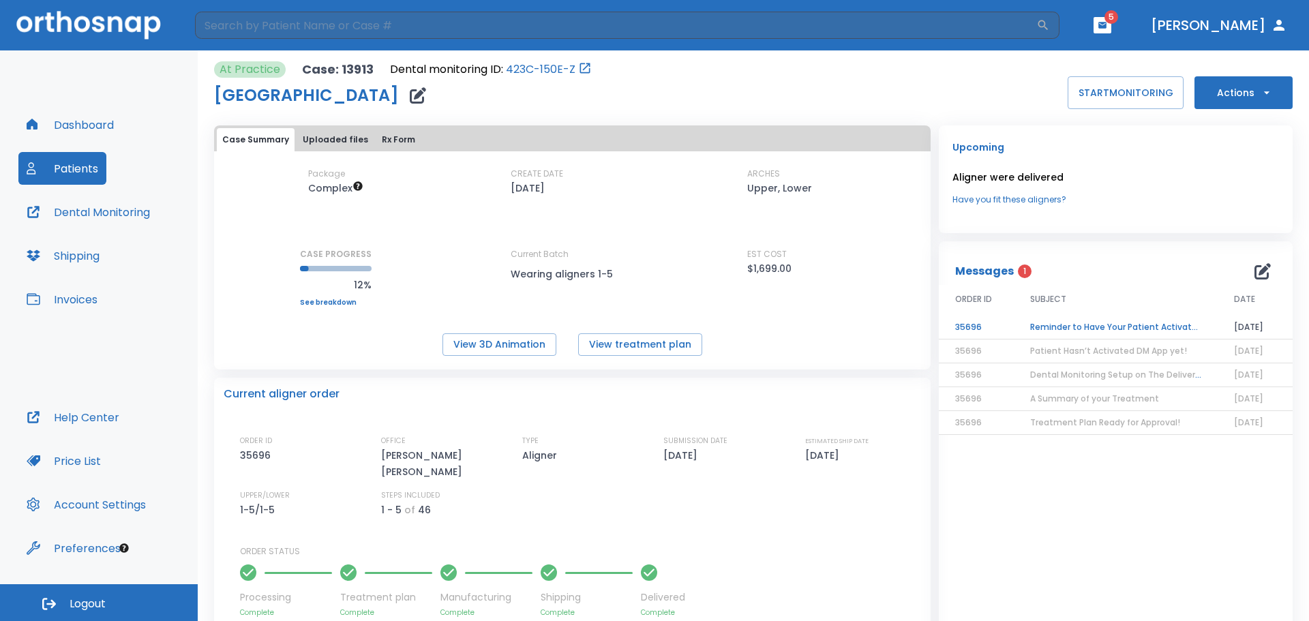
click at [1085, 327] on td "Reminder to Have Your Patient Activate the Dental Monitoring App" at bounding box center [1115, 328] width 204 height 24
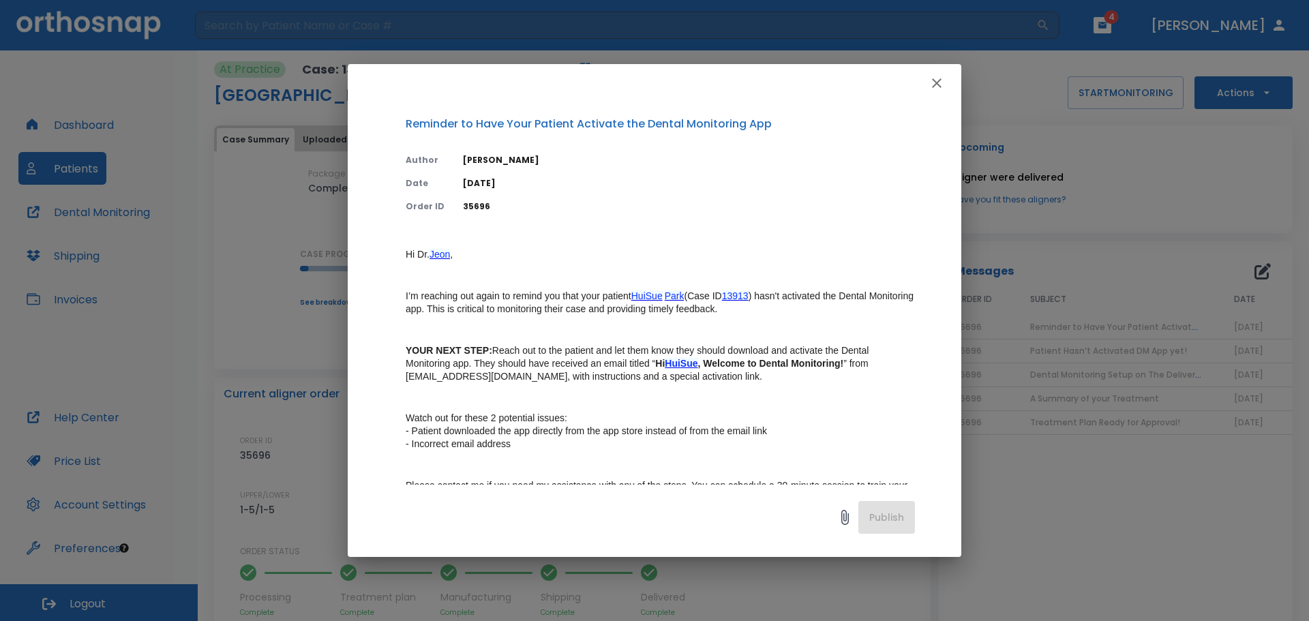
scroll to position [207, 0]
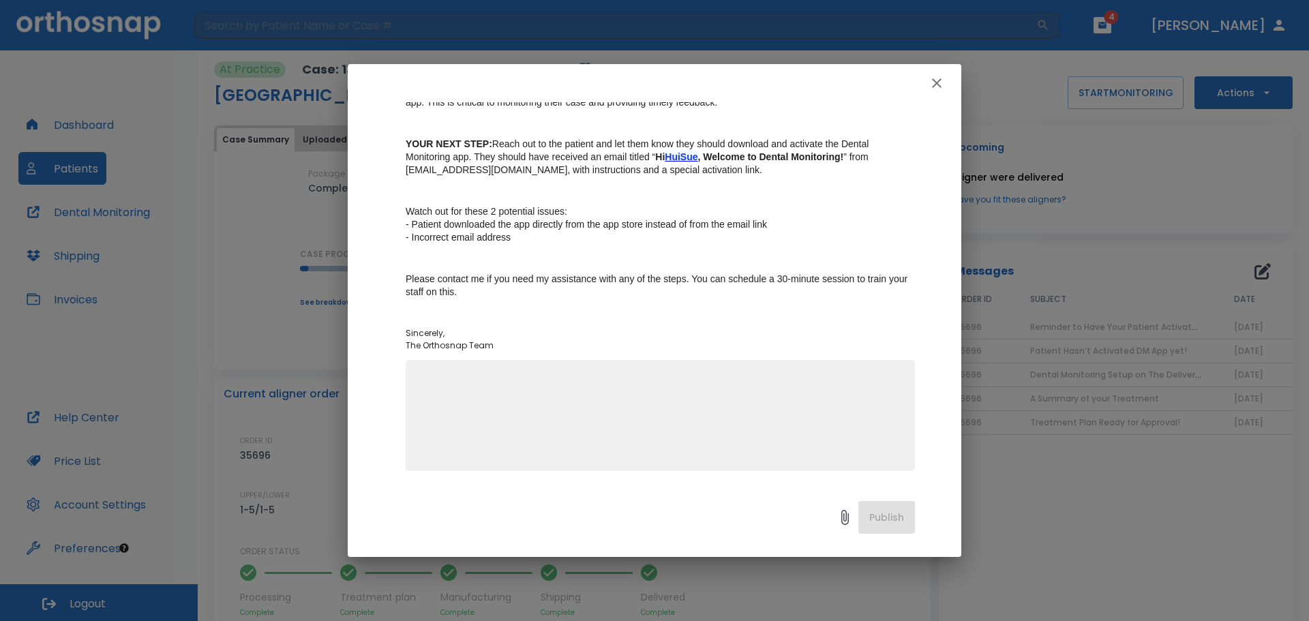
click at [939, 87] on icon "button" at bounding box center [937, 83] width 10 height 10
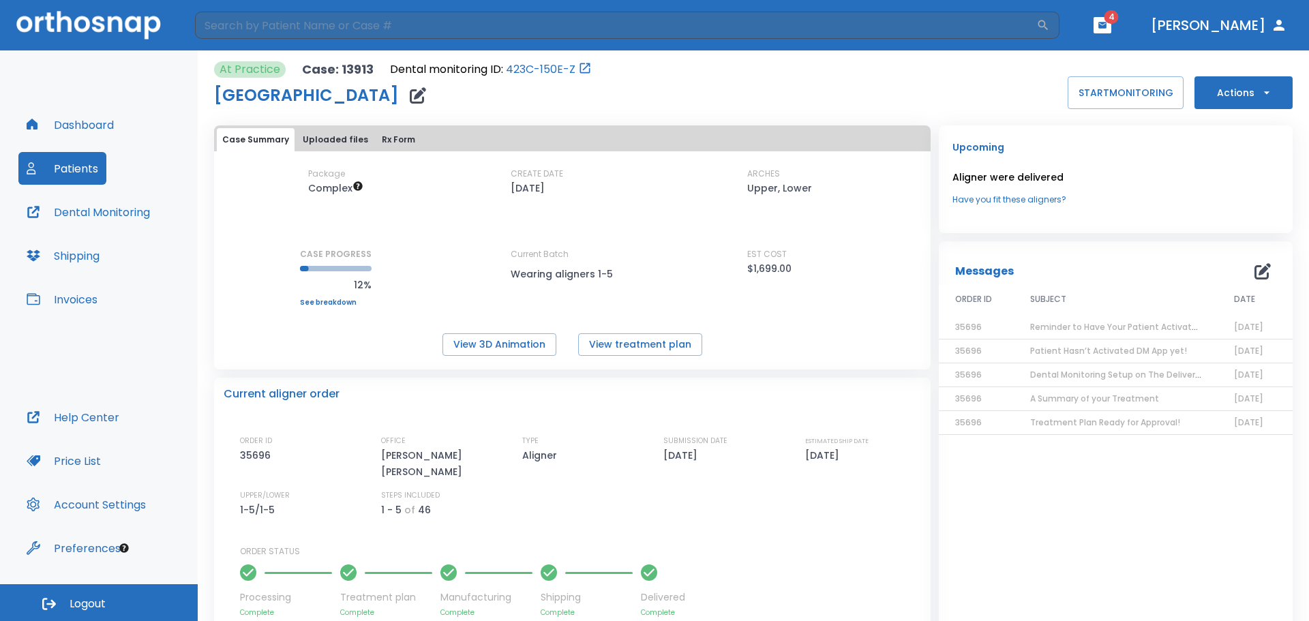
click at [1107, 20] on icon "button" at bounding box center [1102, 25] width 10 height 10
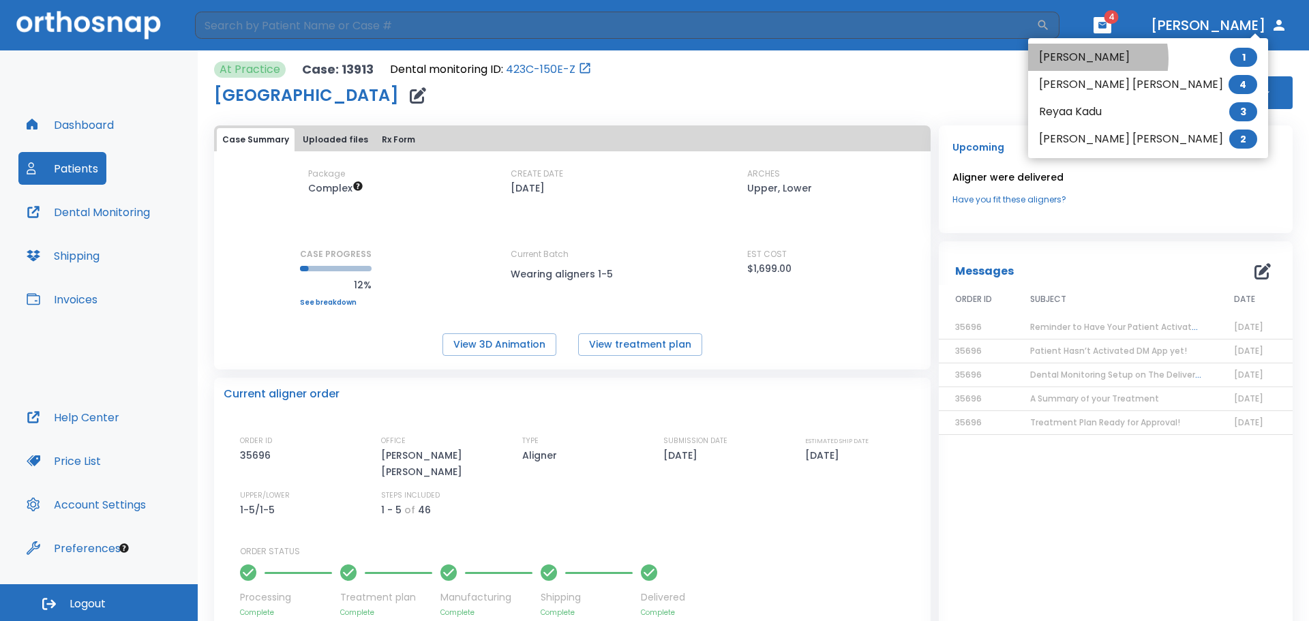
click at [1078, 59] on li "[PERSON_NAME] 1" at bounding box center [1148, 57] width 240 height 27
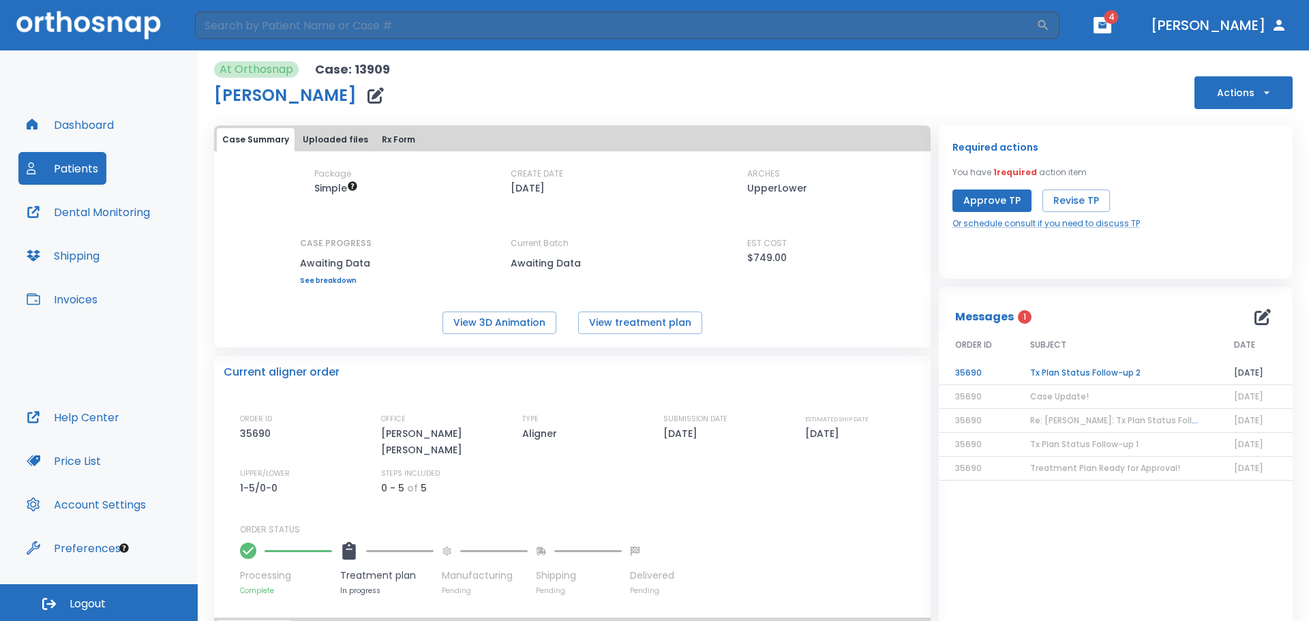
click at [1051, 375] on td "Tx Plan Status Follow-up 2" at bounding box center [1115, 373] width 204 height 24
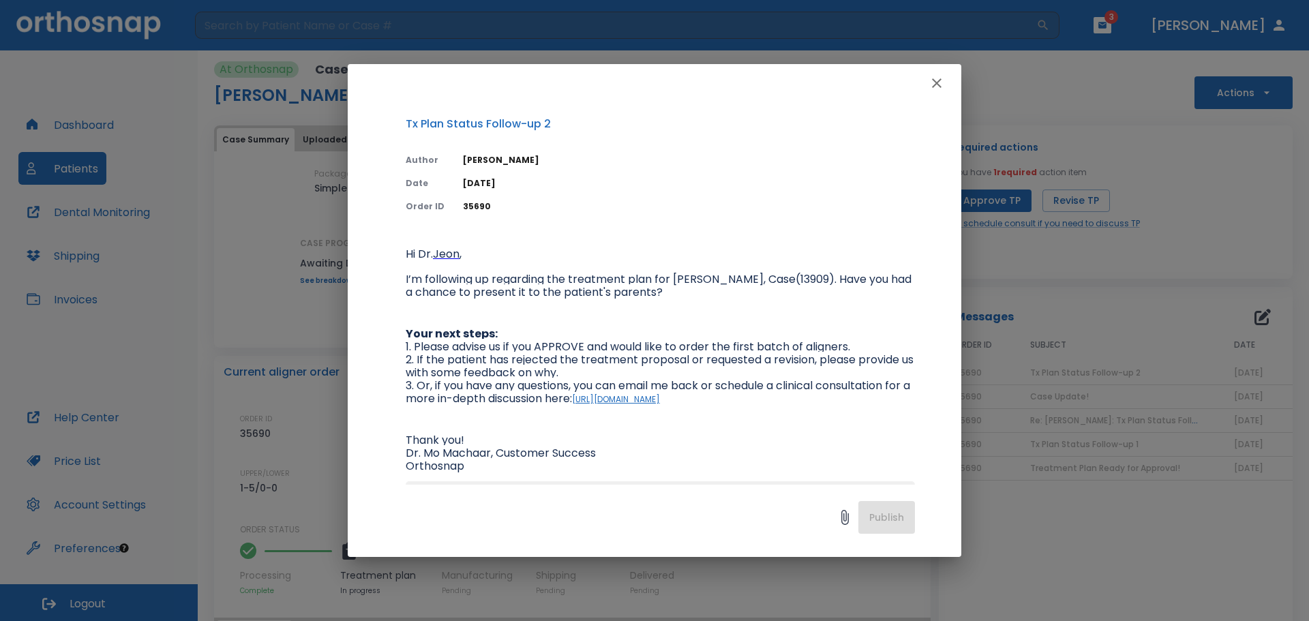
click at [937, 84] on icon "button" at bounding box center [937, 83] width 10 height 10
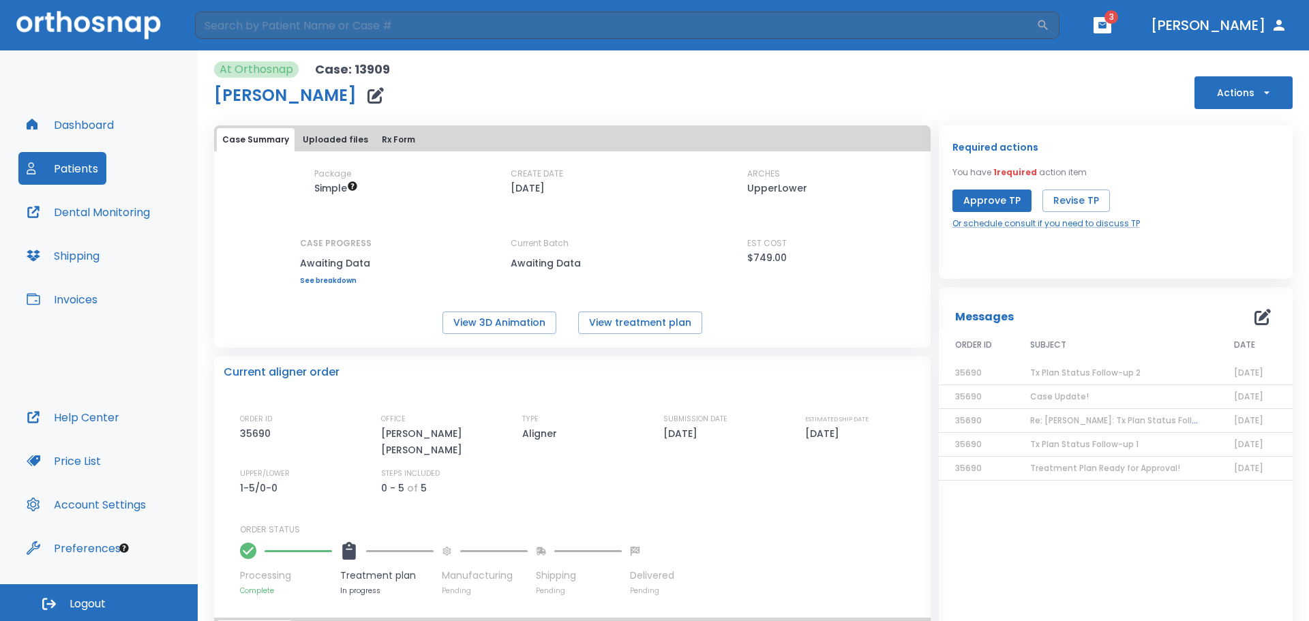
click at [1118, 13] on span "3" at bounding box center [1111, 17] width 14 height 14
click at [1106, 24] on icon "button" at bounding box center [1102, 25] width 8 height 6
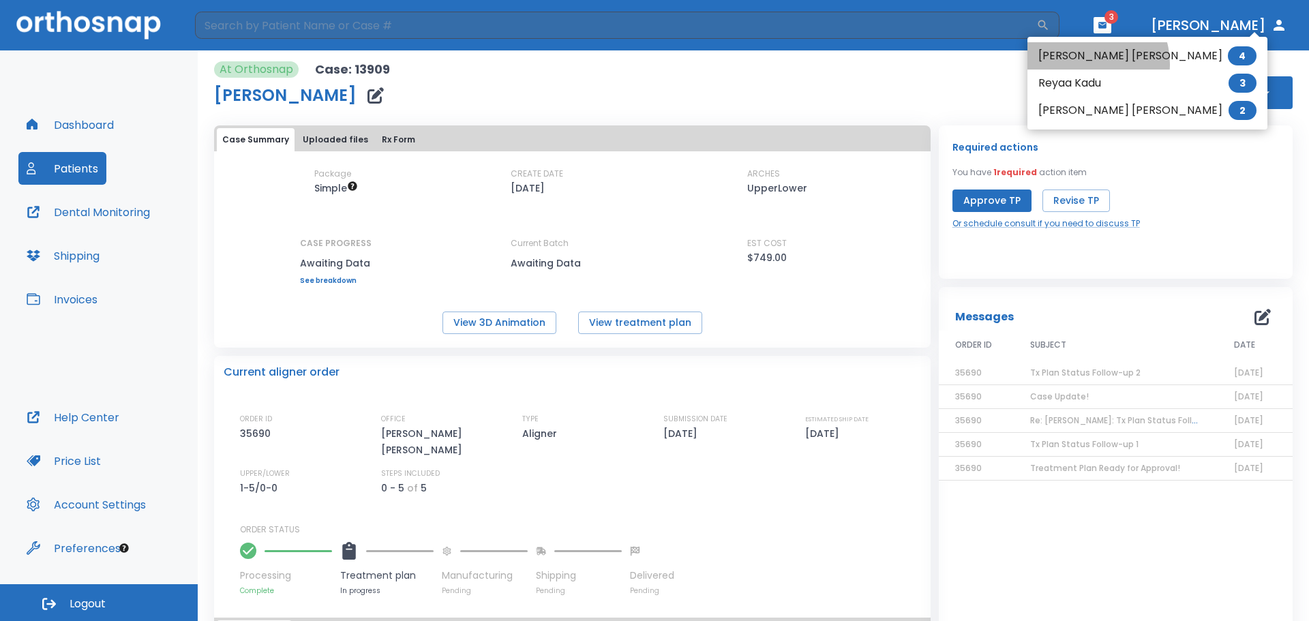
click at [1086, 64] on li "[PERSON_NAME] [PERSON_NAME] 4" at bounding box center [1147, 55] width 240 height 27
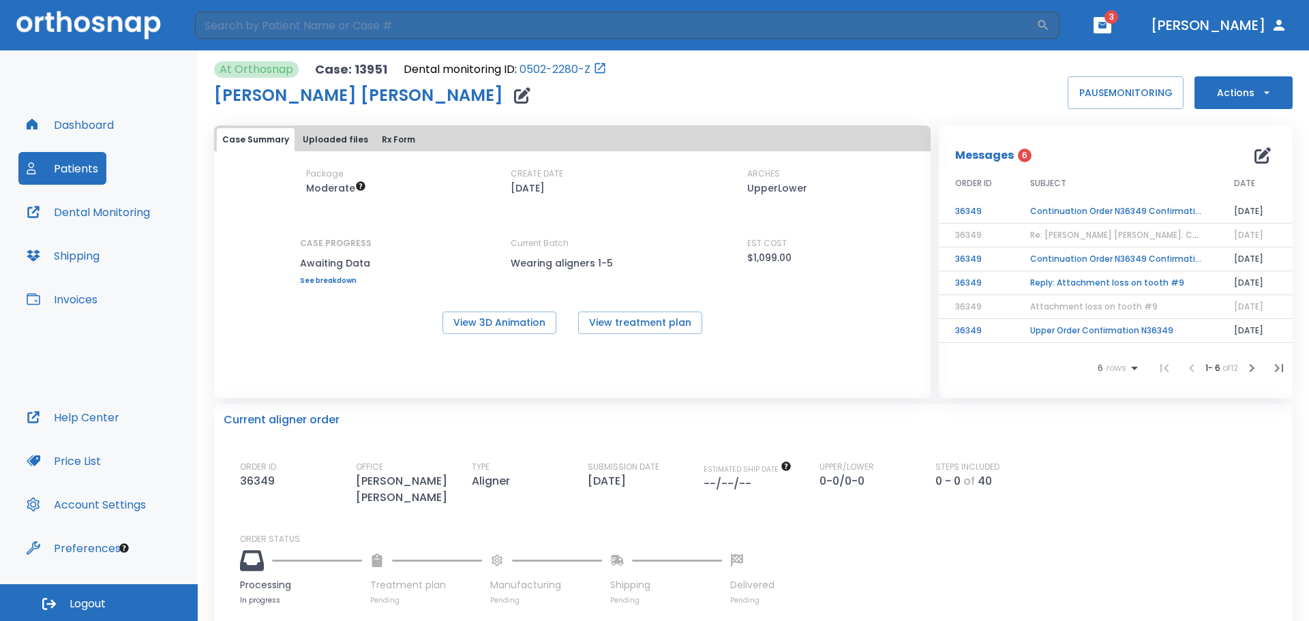
click at [1116, 210] on td "Continuation Order N36349 Confirmation" at bounding box center [1115, 212] width 204 height 24
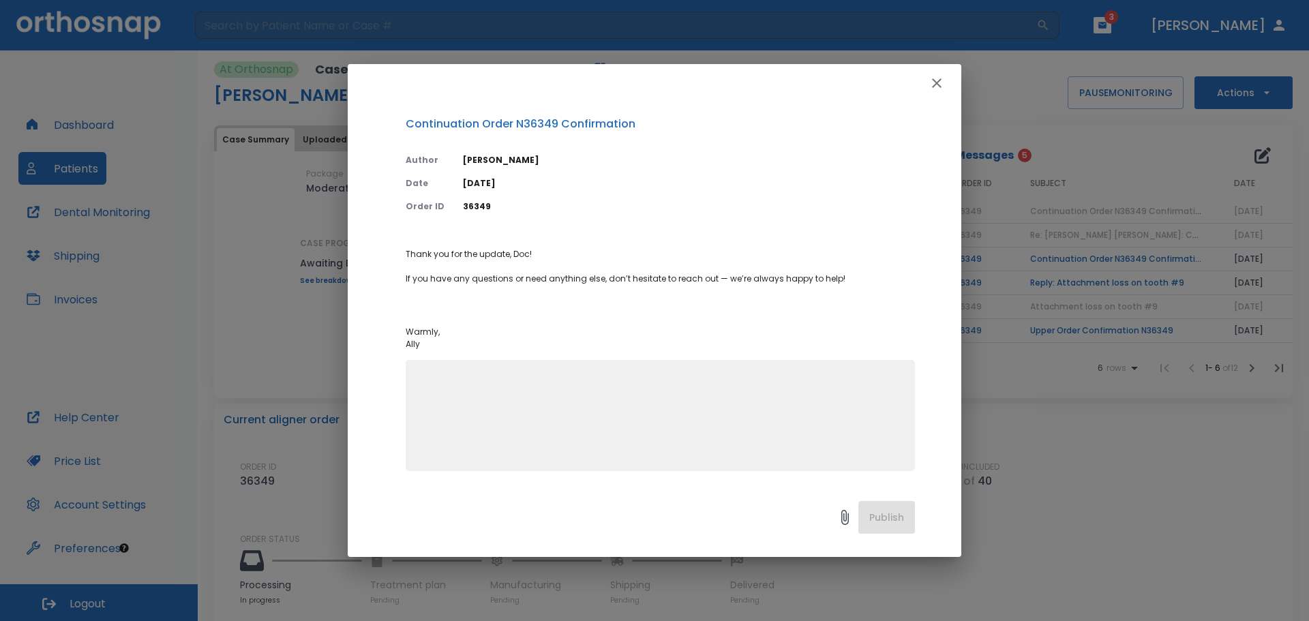
click at [945, 83] on button "button" at bounding box center [936, 83] width 27 height 27
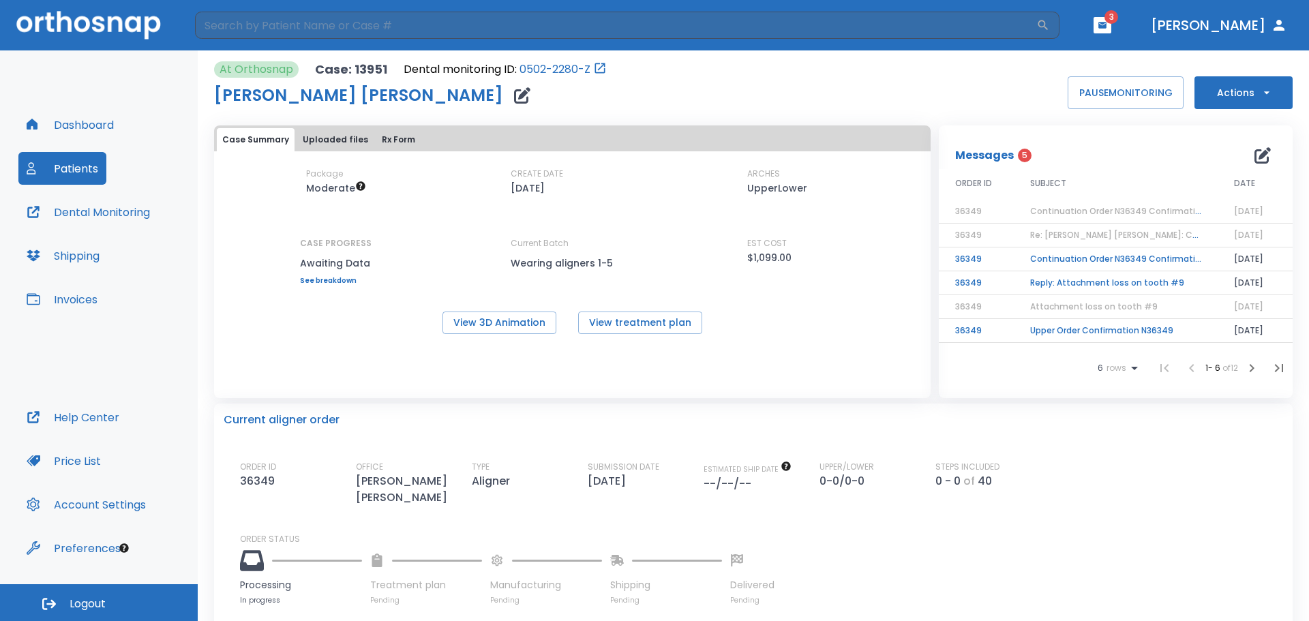
click at [1084, 260] on td "Continuation Order N36349 Confirmation" at bounding box center [1115, 259] width 204 height 24
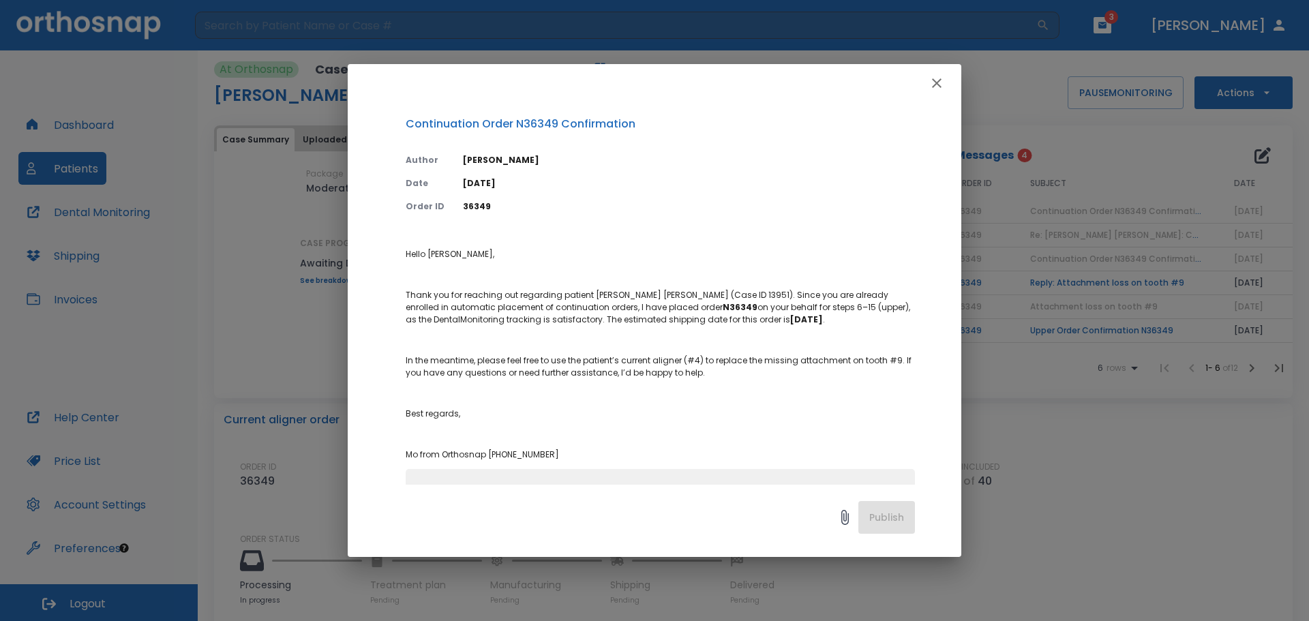
click at [942, 82] on icon "button" at bounding box center [936, 83] width 16 height 16
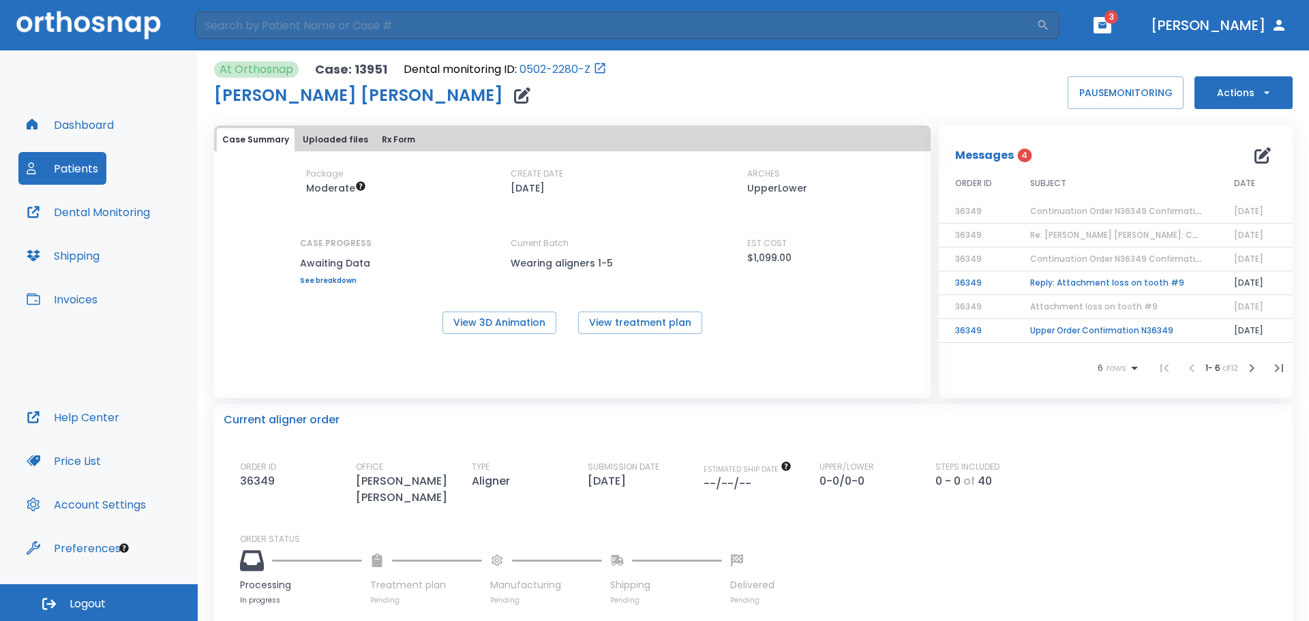
click at [1079, 281] on td "Reply: Attachment loss on tooth #9" at bounding box center [1115, 283] width 204 height 24
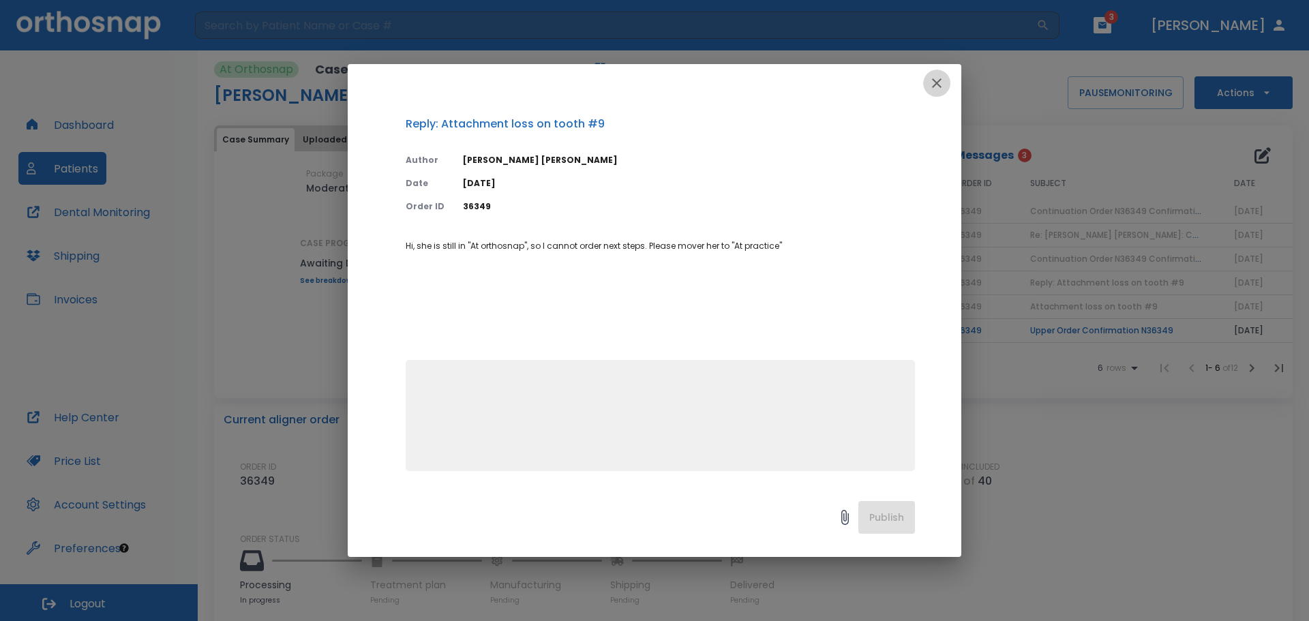
click at [943, 91] on icon "button" at bounding box center [936, 83] width 16 height 16
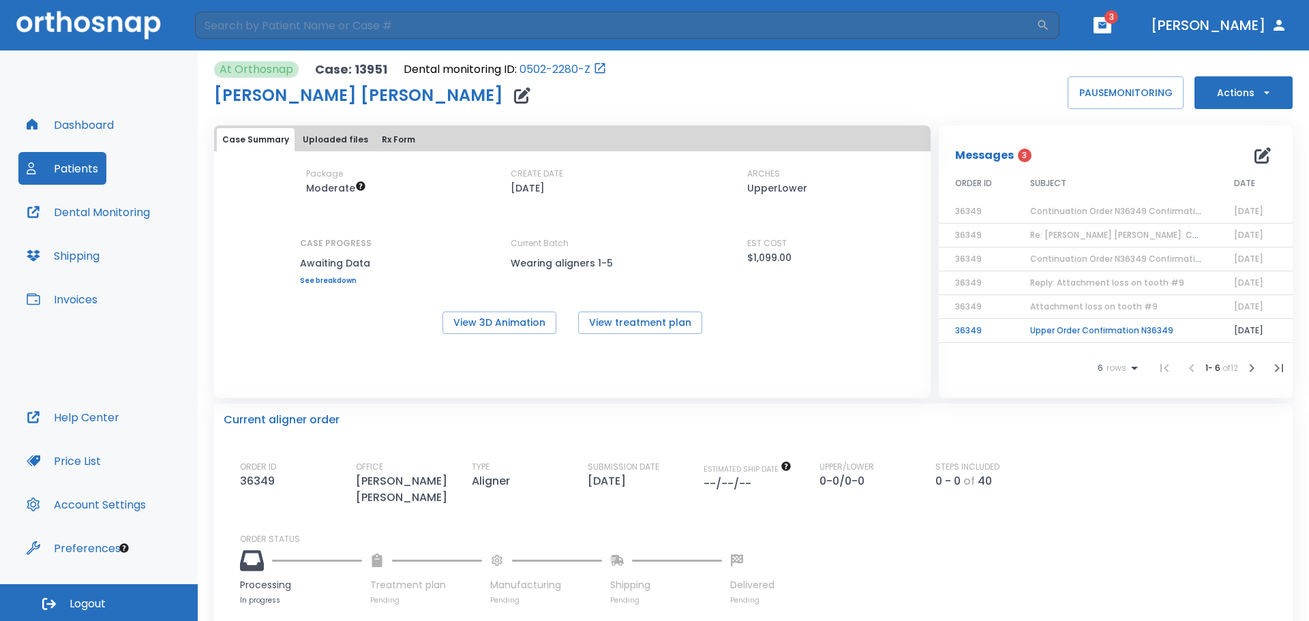
click at [1094, 332] on td "Upper Order Confirmation N36349" at bounding box center [1115, 331] width 204 height 24
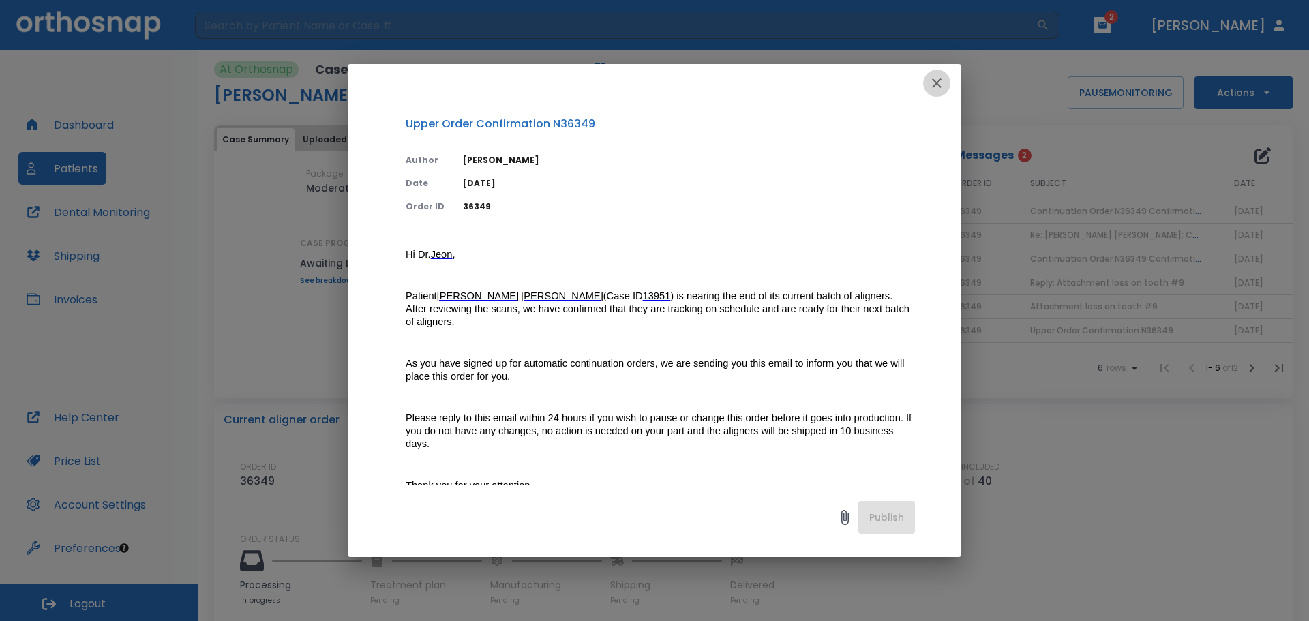
click at [938, 82] on icon "button" at bounding box center [936, 83] width 16 height 16
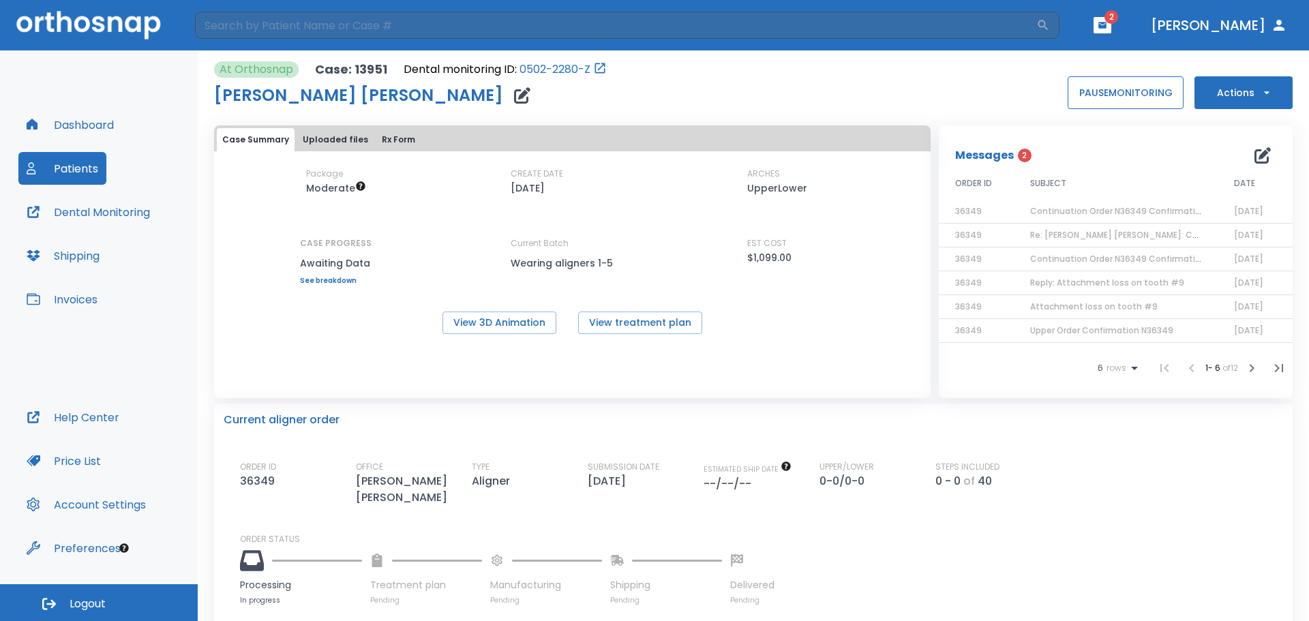
click at [1119, 90] on button "PAUSE MONITORING" at bounding box center [1125, 92] width 116 height 33
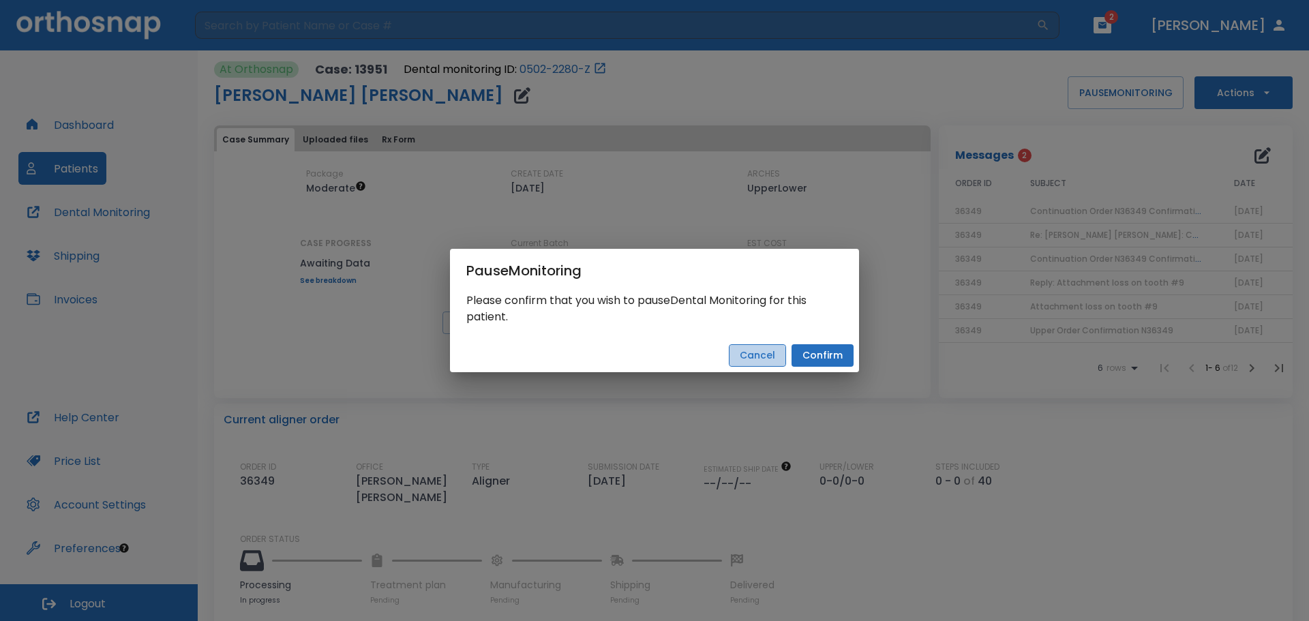
click at [744, 356] on button "Cancel" at bounding box center [757, 355] width 57 height 22
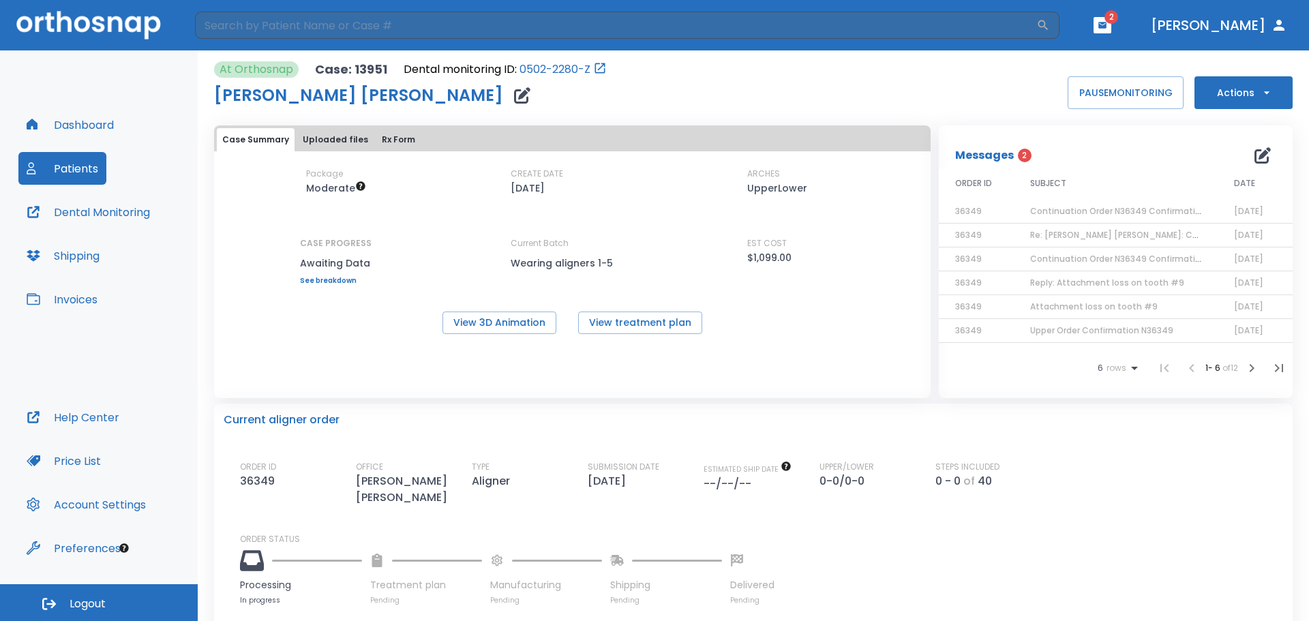
click at [1106, 22] on icon "button" at bounding box center [1102, 25] width 8 height 6
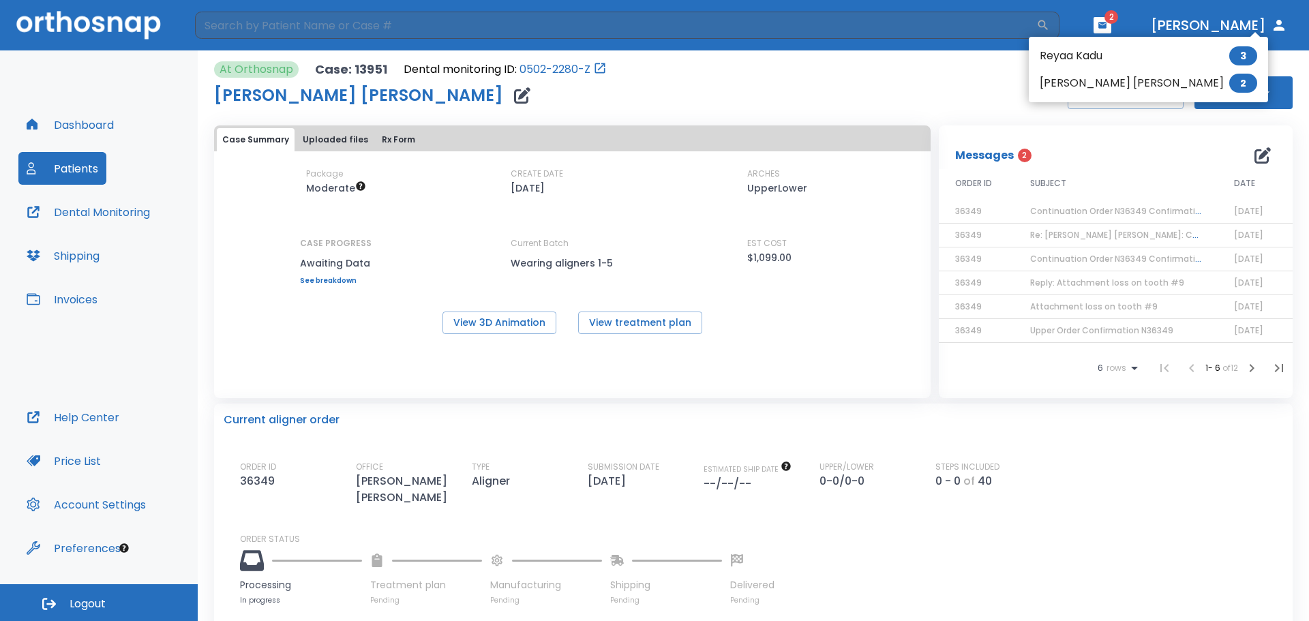
click at [1093, 59] on li "Reyaa Kadu 3" at bounding box center [1147, 55] width 239 height 27
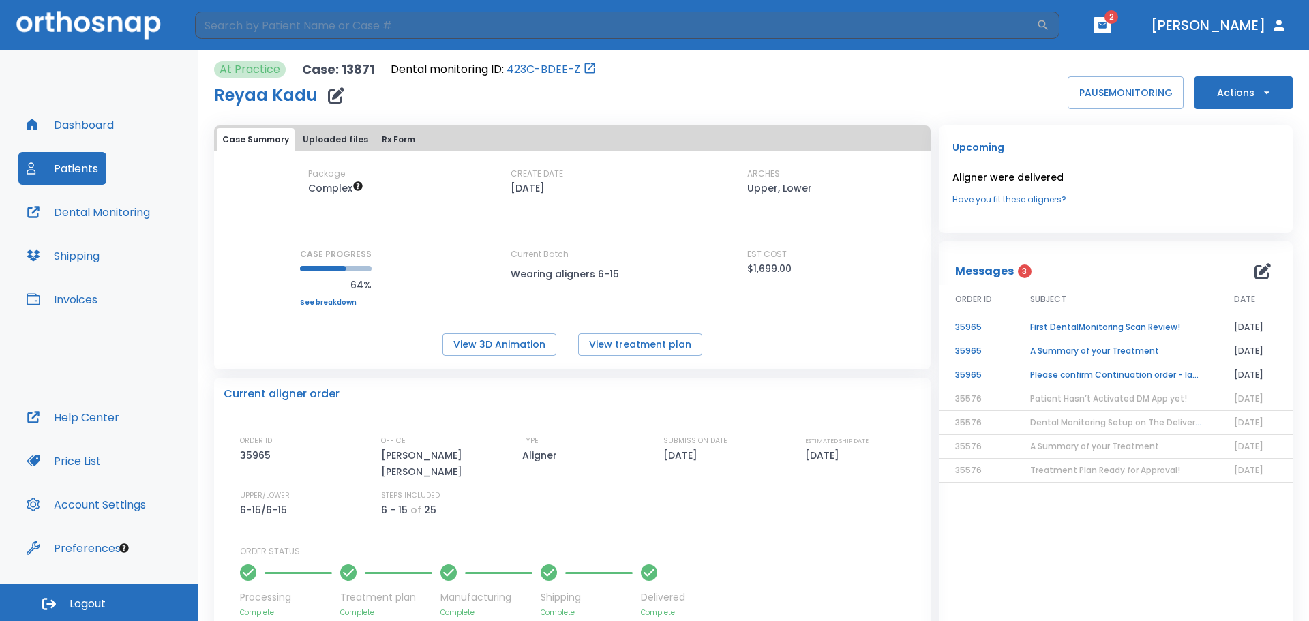
click at [1081, 326] on td "First DentalMonitoring Scan Review!" at bounding box center [1115, 328] width 204 height 24
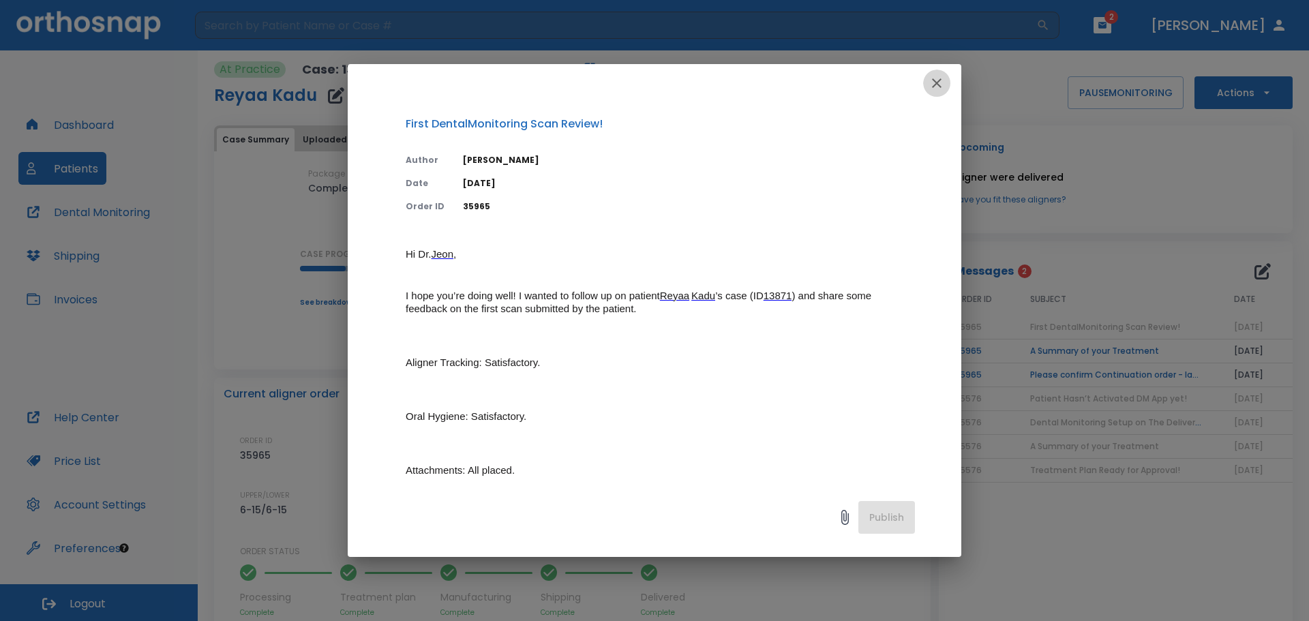
click at [941, 85] on icon "button" at bounding box center [936, 83] width 16 height 16
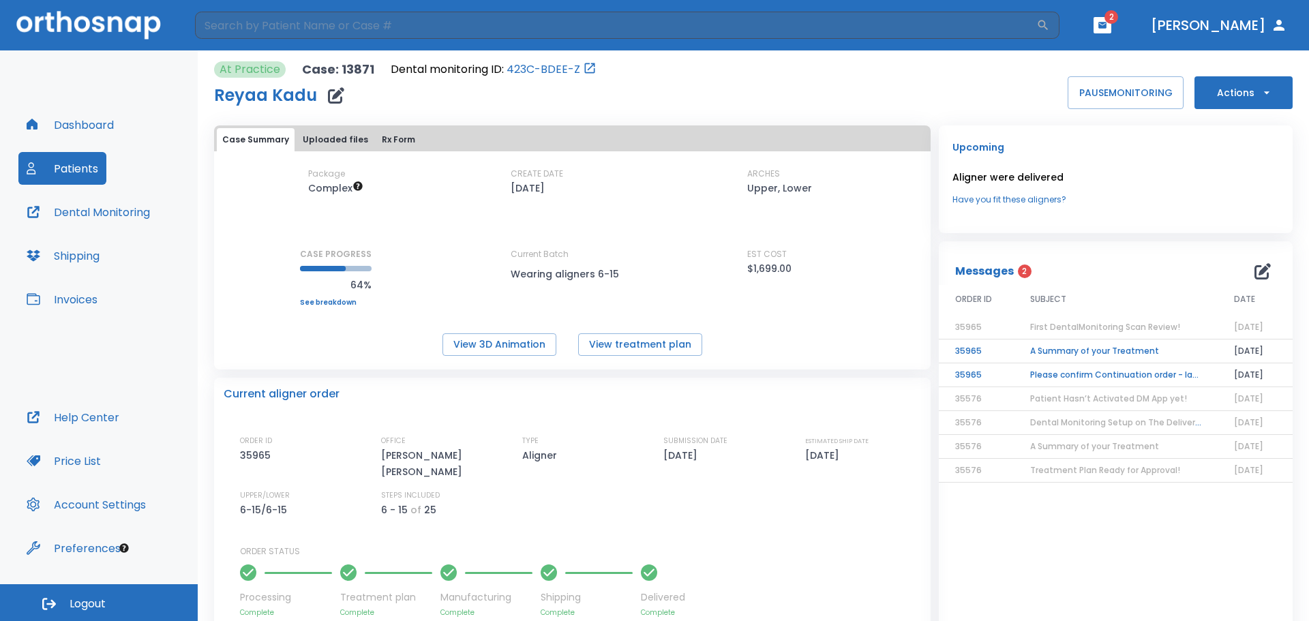
click at [1110, 355] on td "A Summary of your Treatment" at bounding box center [1115, 351] width 204 height 24
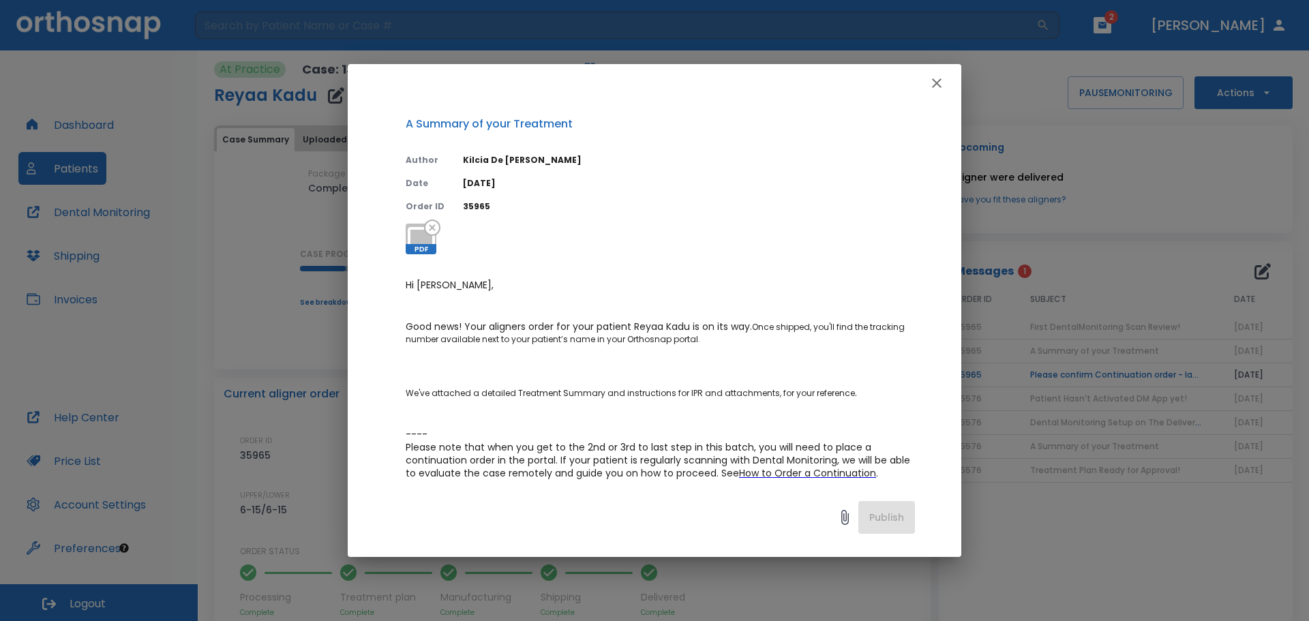
click at [944, 85] on icon "button" at bounding box center [936, 83] width 16 height 16
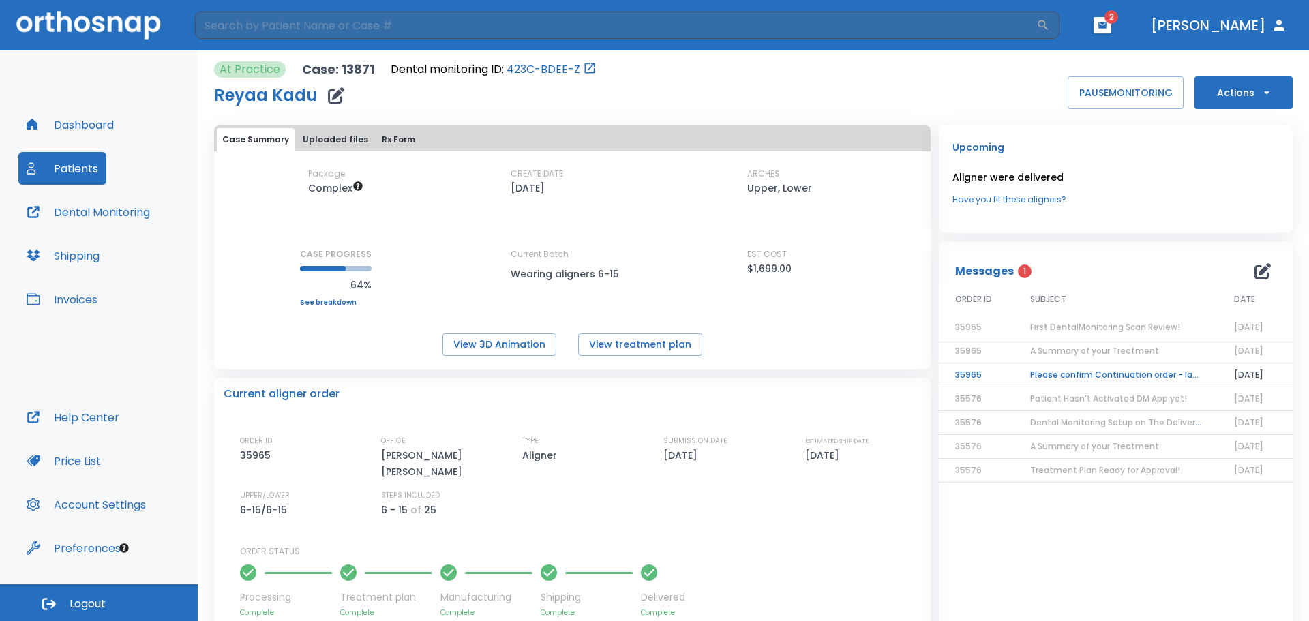
click at [1124, 374] on td "Please confirm Continuation order - last order was very recent" at bounding box center [1115, 375] width 204 height 24
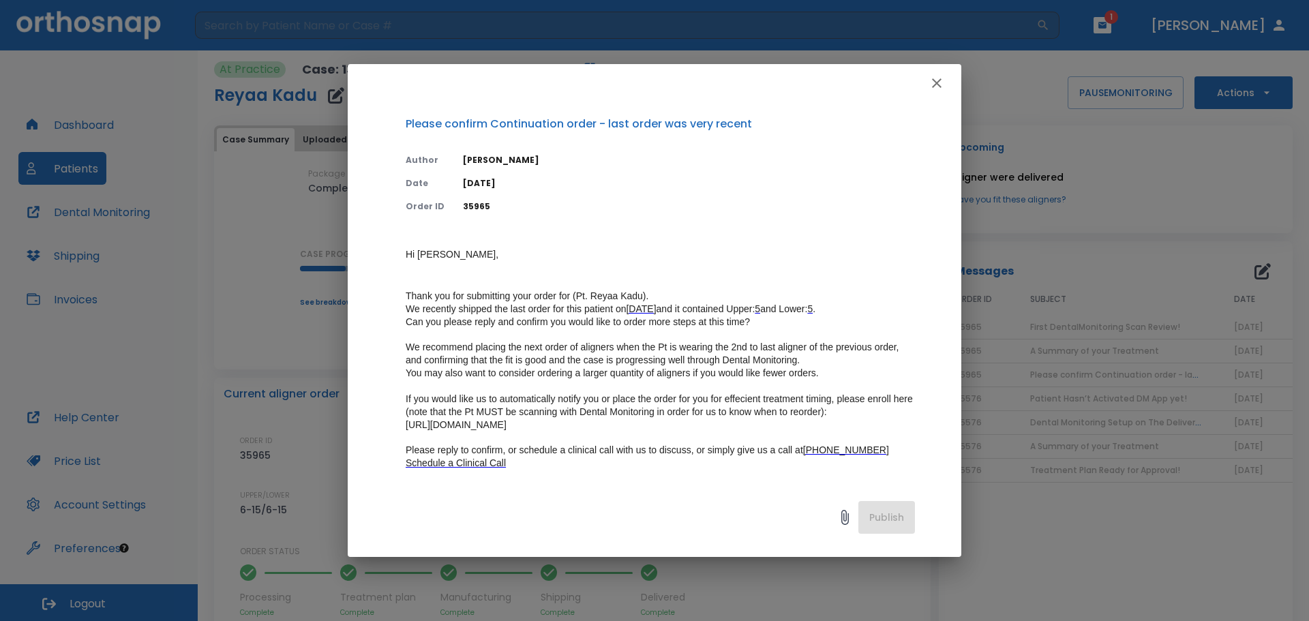
click at [946, 79] on button "button" at bounding box center [936, 83] width 27 height 27
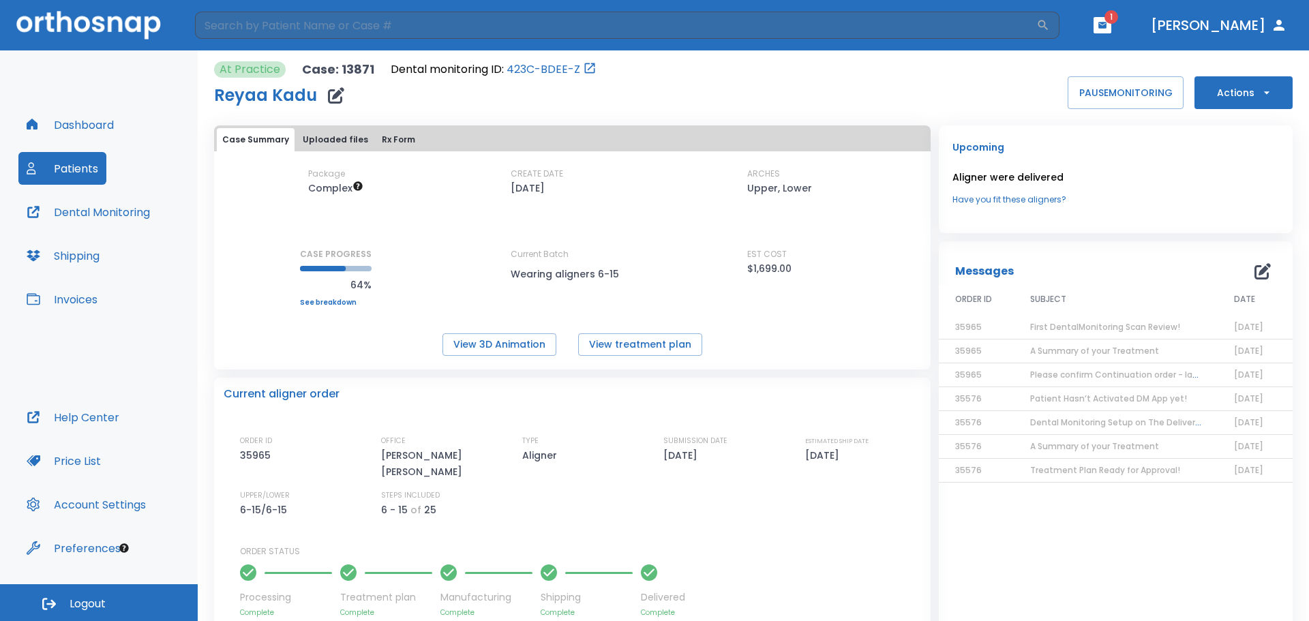
click at [1111, 20] on button "button" at bounding box center [1102, 25] width 18 height 16
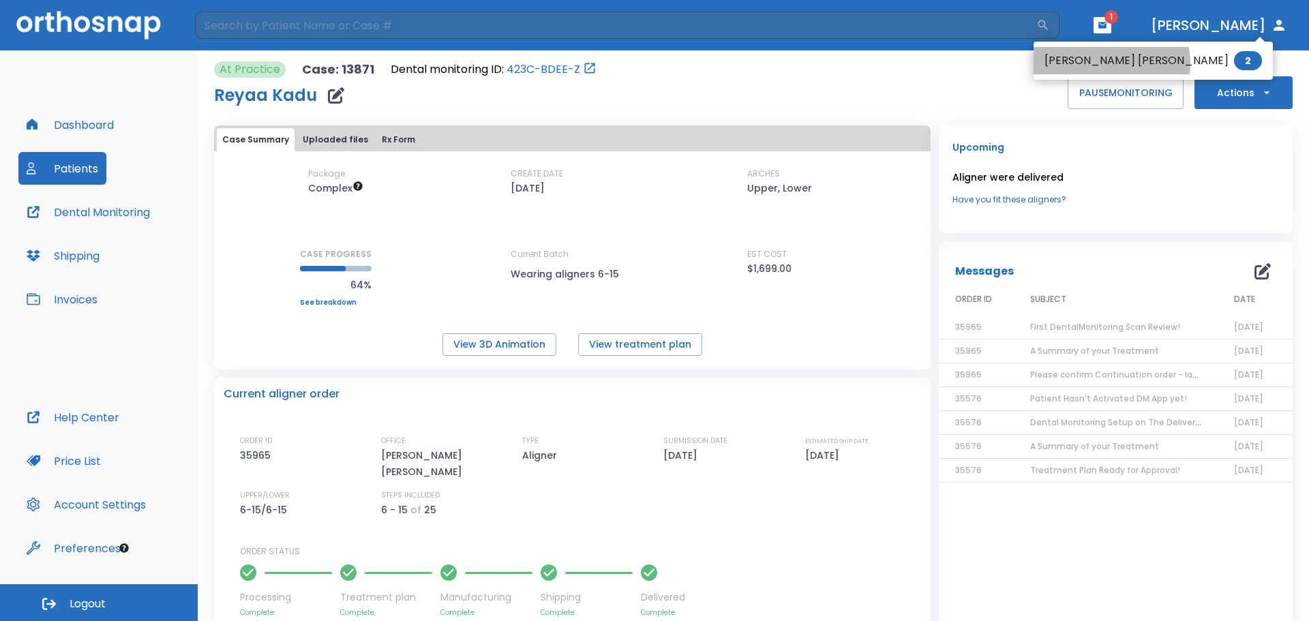
click at [1110, 63] on li "[PERSON_NAME] [PERSON_NAME] 2" at bounding box center [1152, 60] width 239 height 27
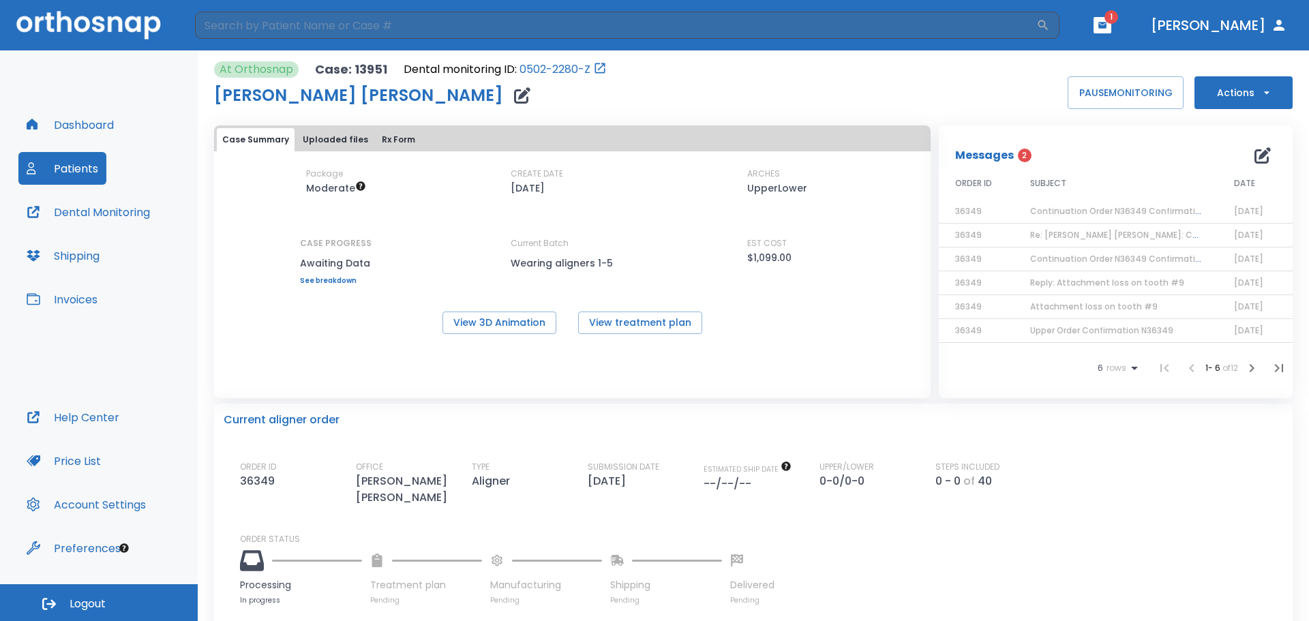
click at [994, 157] on p "Messages" at bounding box center [984, 155] width 59 height 16
click at [1243, 367] on icon "button" at bounding box center [1251, 368] width 16 height 16
click at [1117, 213] on td "First DentalMonitoring Scan Review!" at bounding box center [1115, 212] width 204 height 24
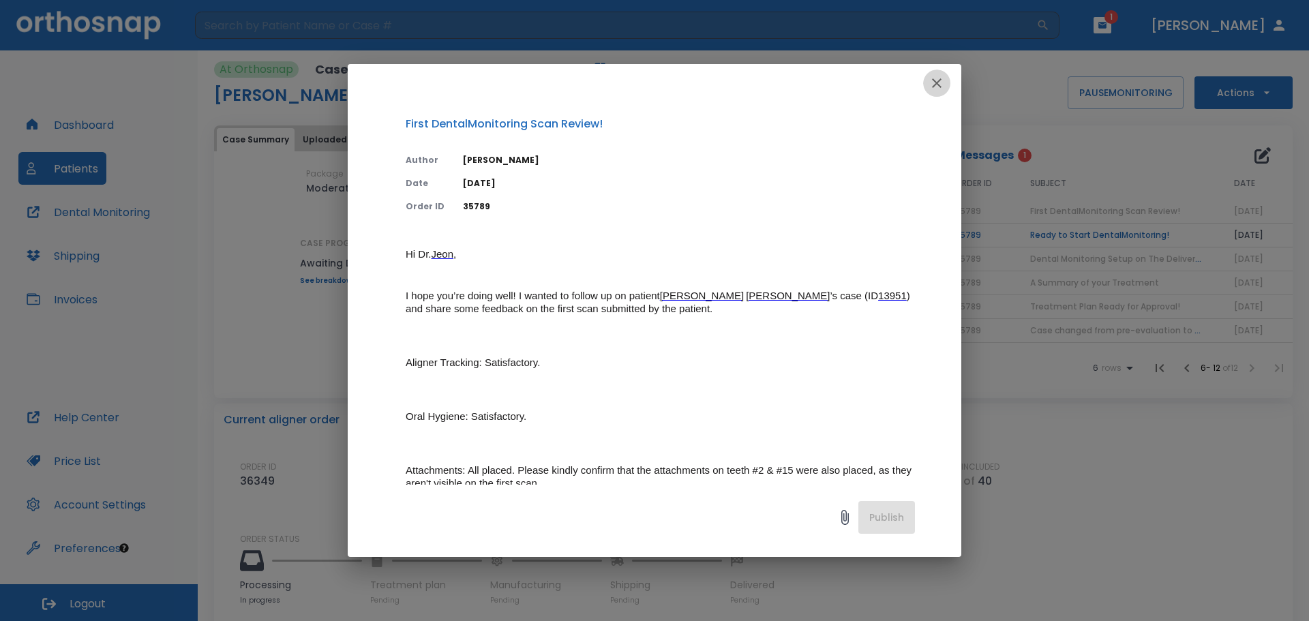
click at [942, 82] on icon "button" at bounding box center [936, 83] width 16 height 16
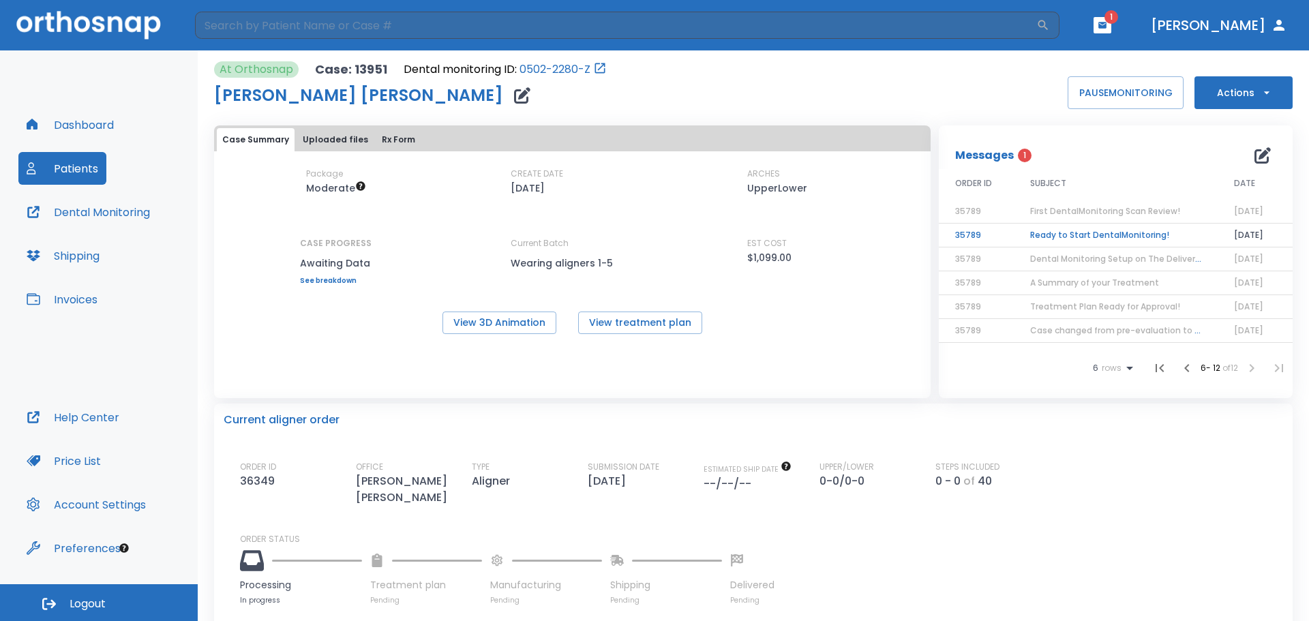
click at [1078, 239] on td "Ready to Start DentalMonitoring!" at bounding box center [1115, 236] width 204 height 24
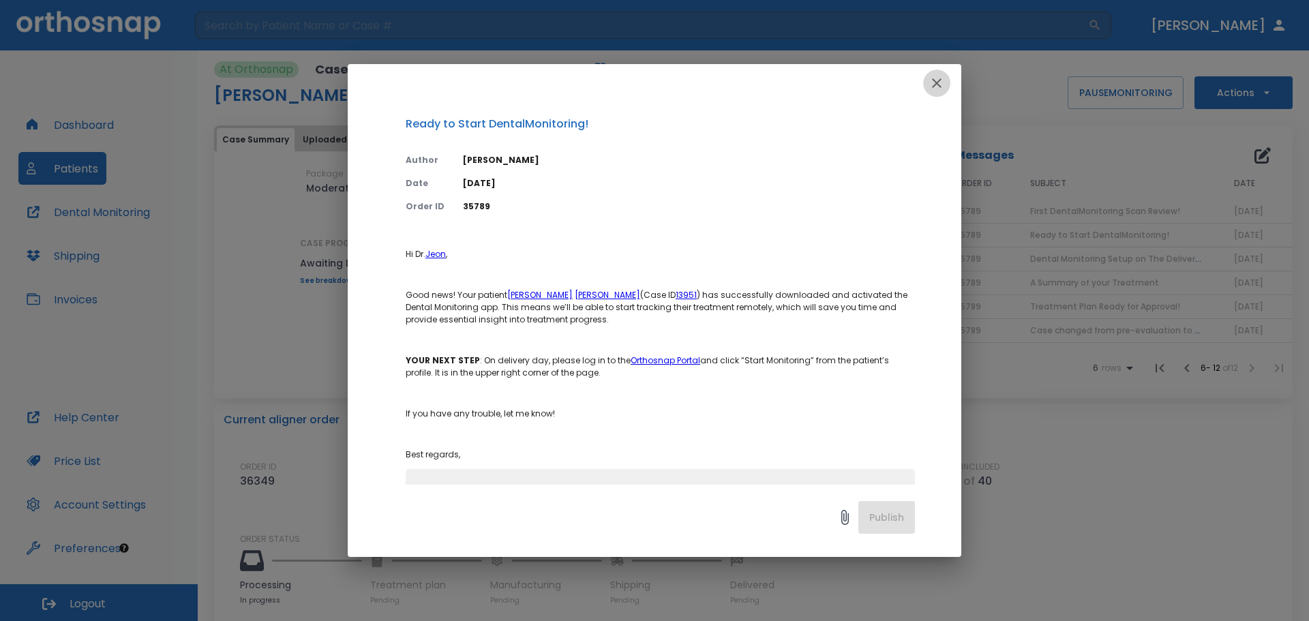
click at [945, 79] on button "button" at bounding box center [936, 83] width 27 height 27
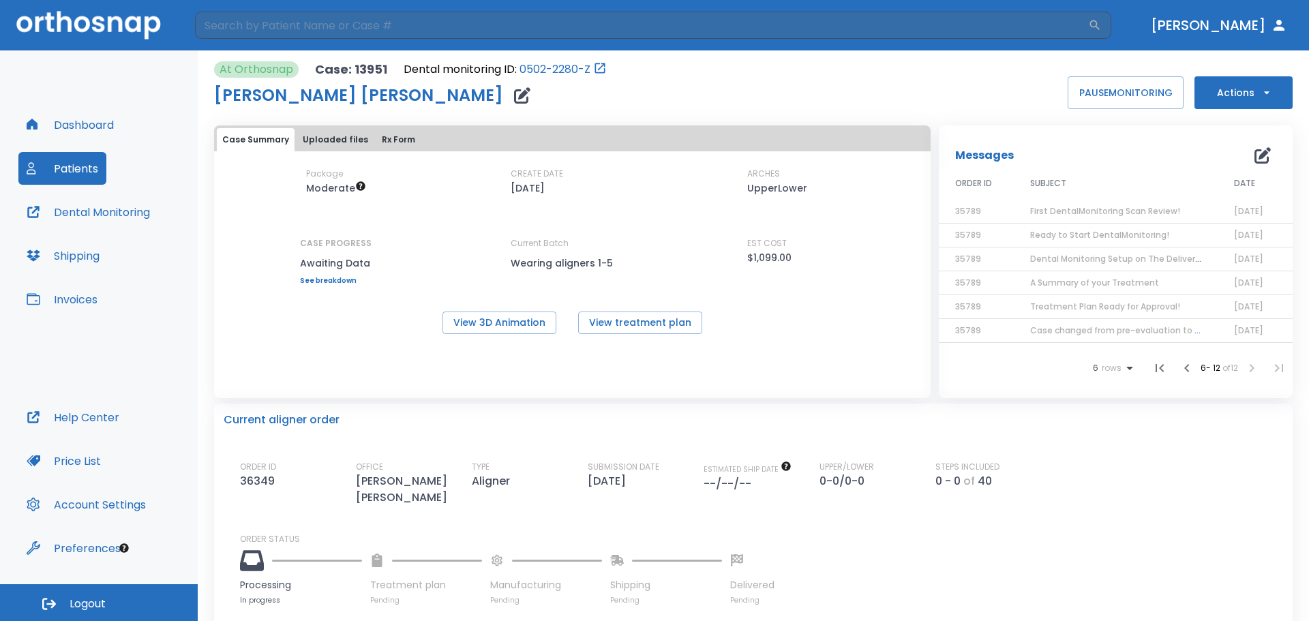
click at [52, 170] on button "Patients" at bounding box center [62, 168] width 88 height 33
